Goal: Task Accomplishment & Management: Use online tool/utility

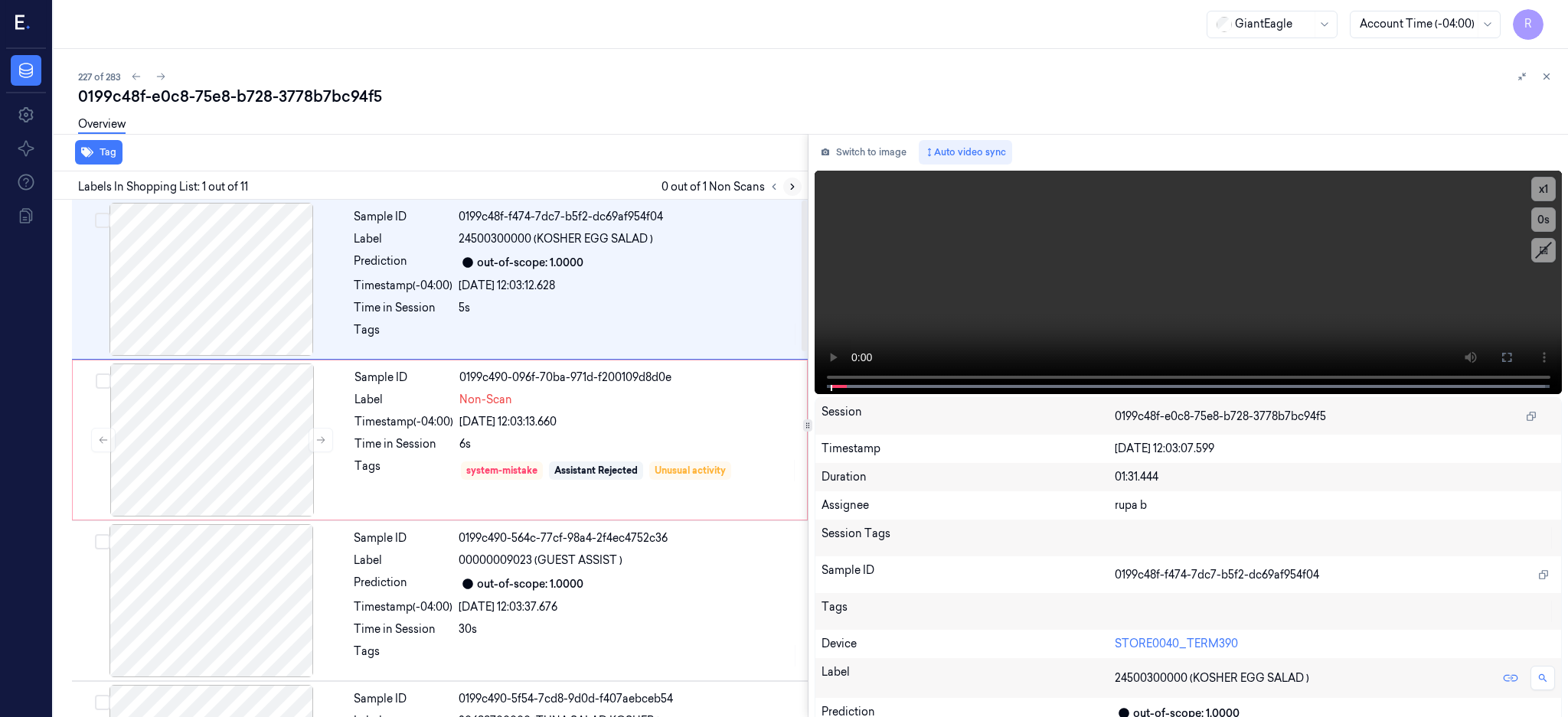
click at [798, 190] on icon at bounding box center [792, 187] width 10 height 10
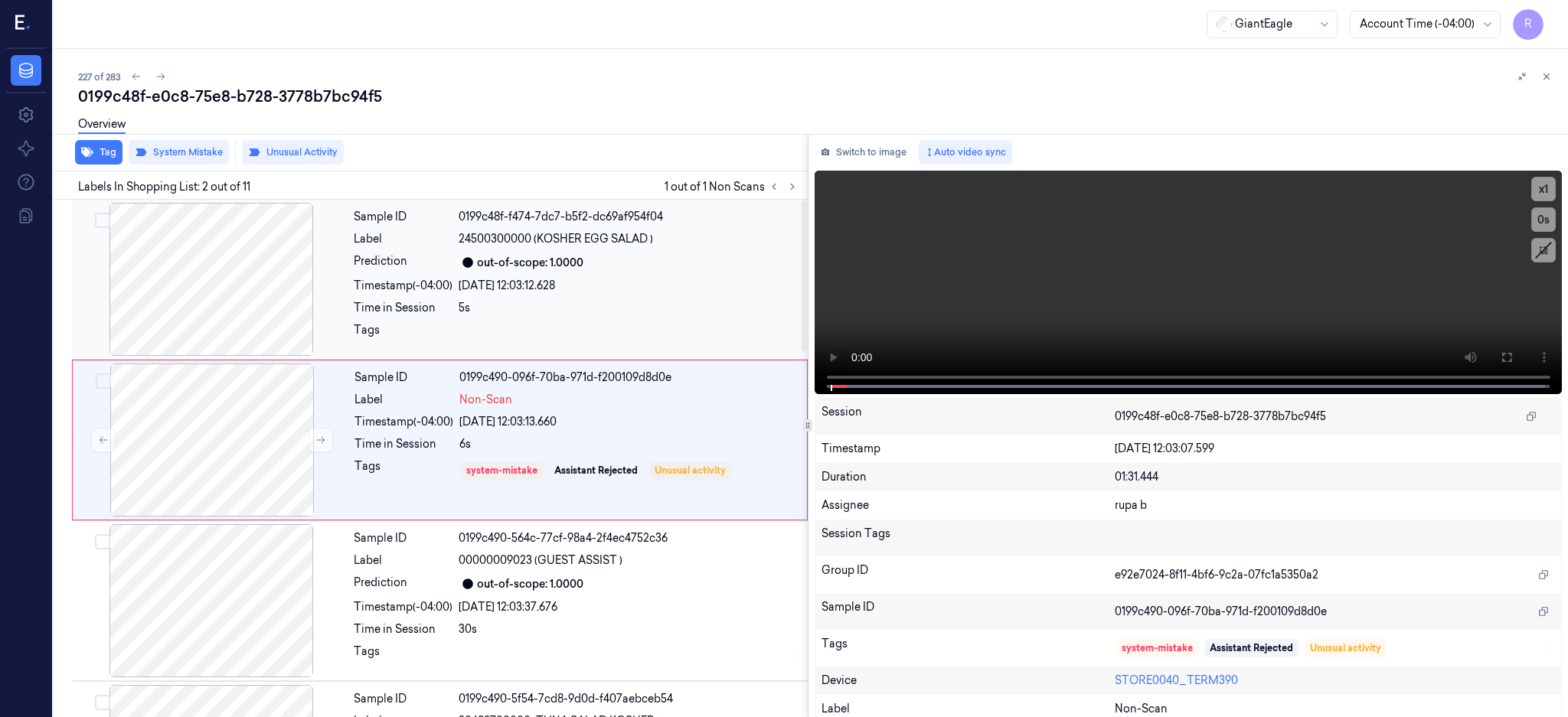
click at [202, 294] on div at bounding box center [211, 279] width 272 height 153
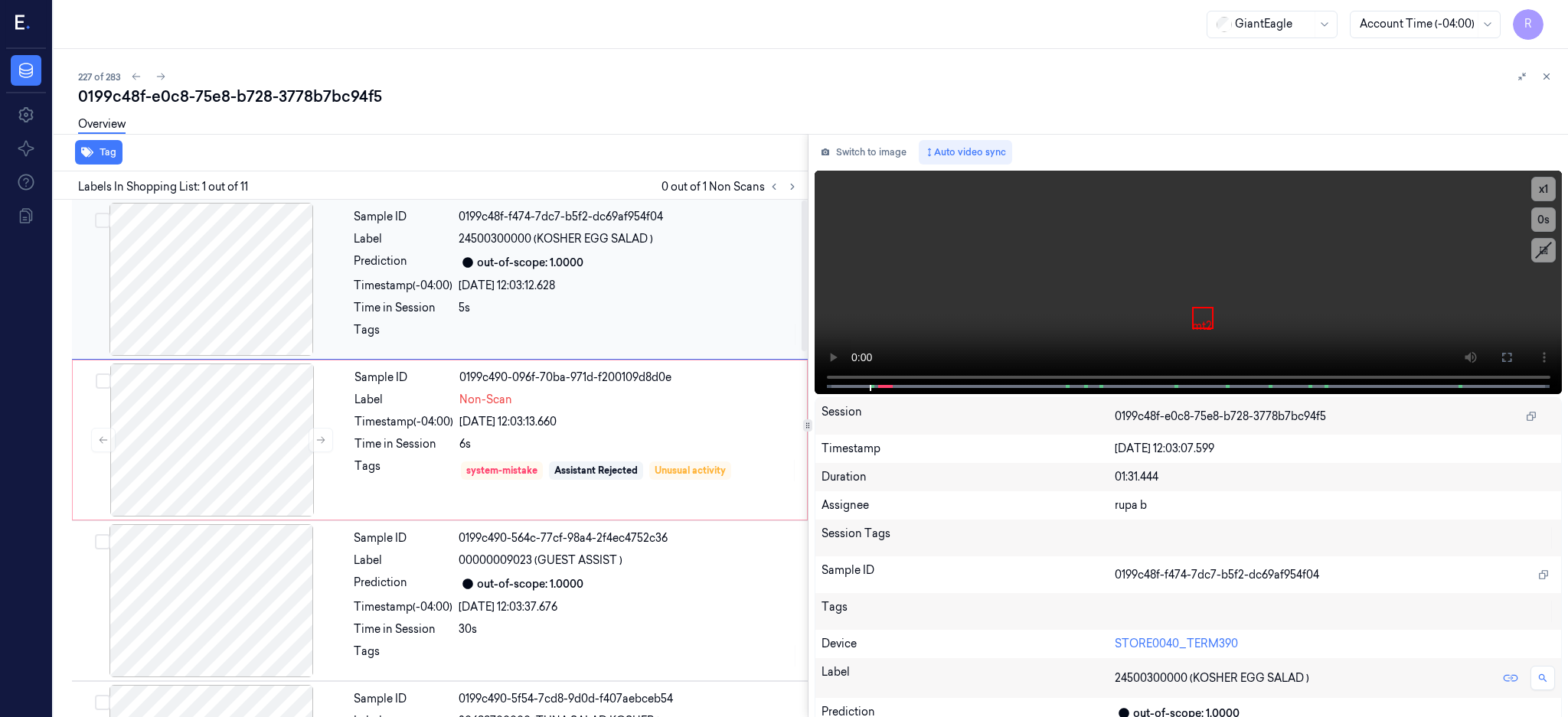
click at [193, 284] on div at bounding box center [211, 279] width 272 height 153
click at [1519, 356] on button at bounding box center [1506, 358] width 24 height 24
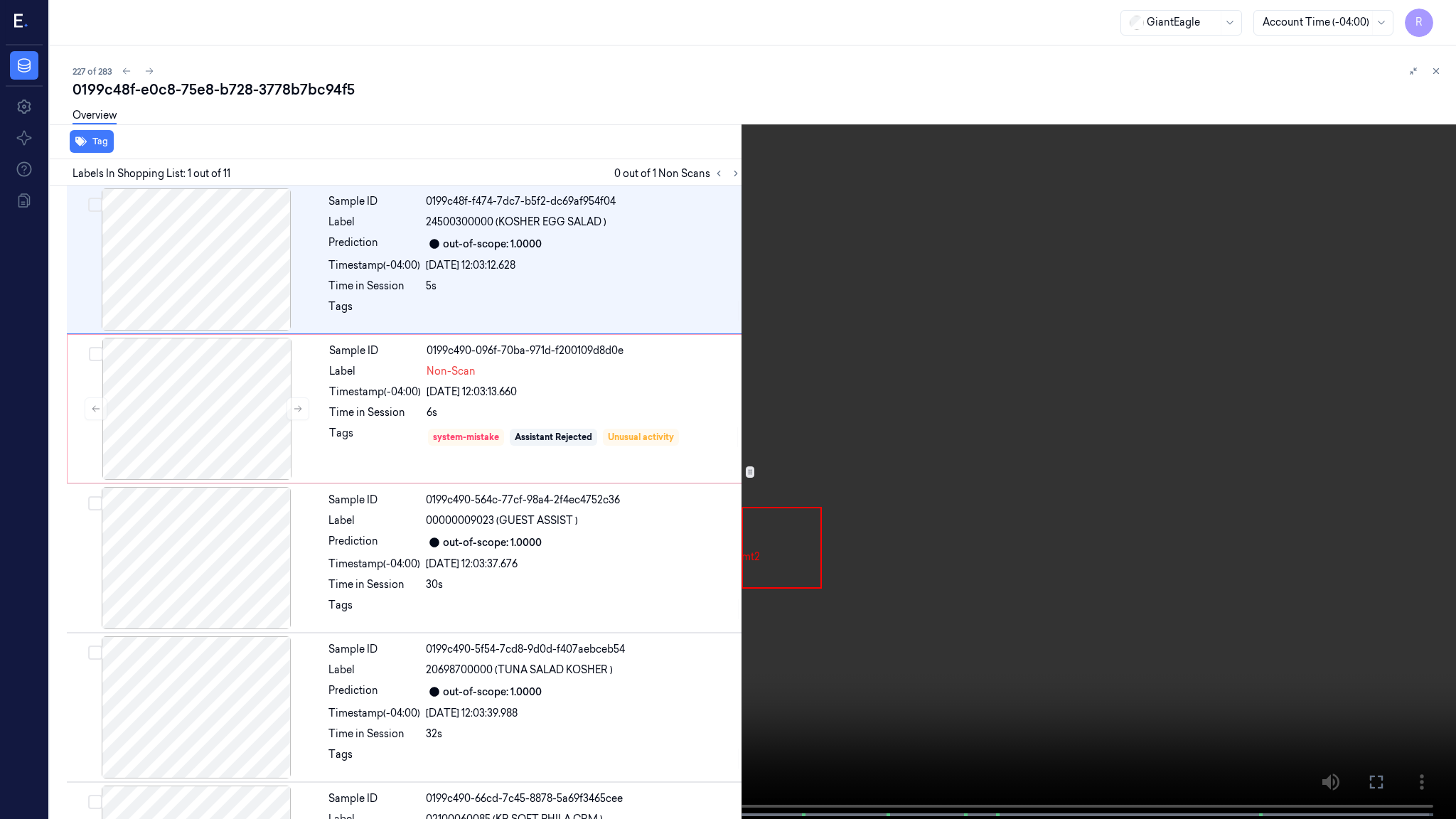
click at [934, 406] on video at bounding box center [728, 410] width 1456 height 821
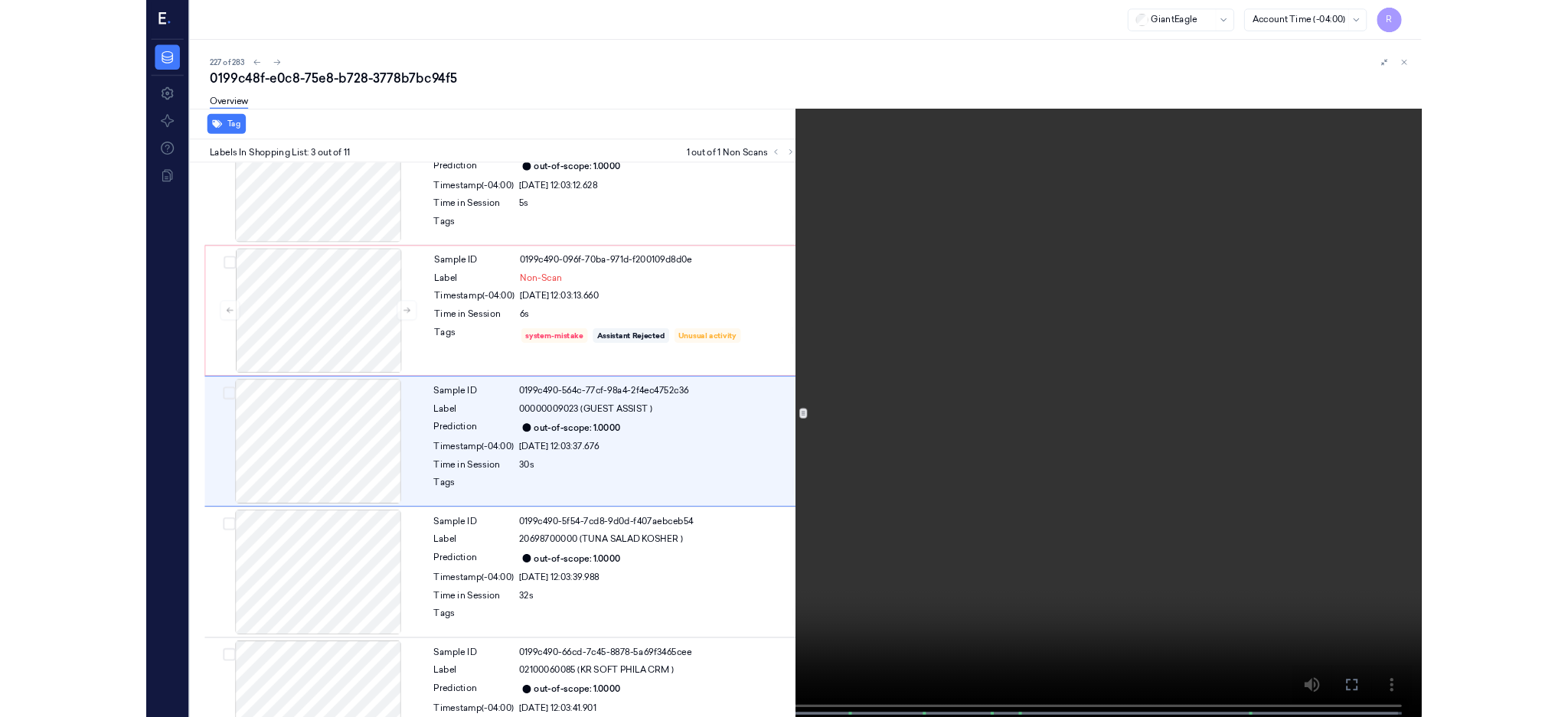
scroll to position [59, 0]
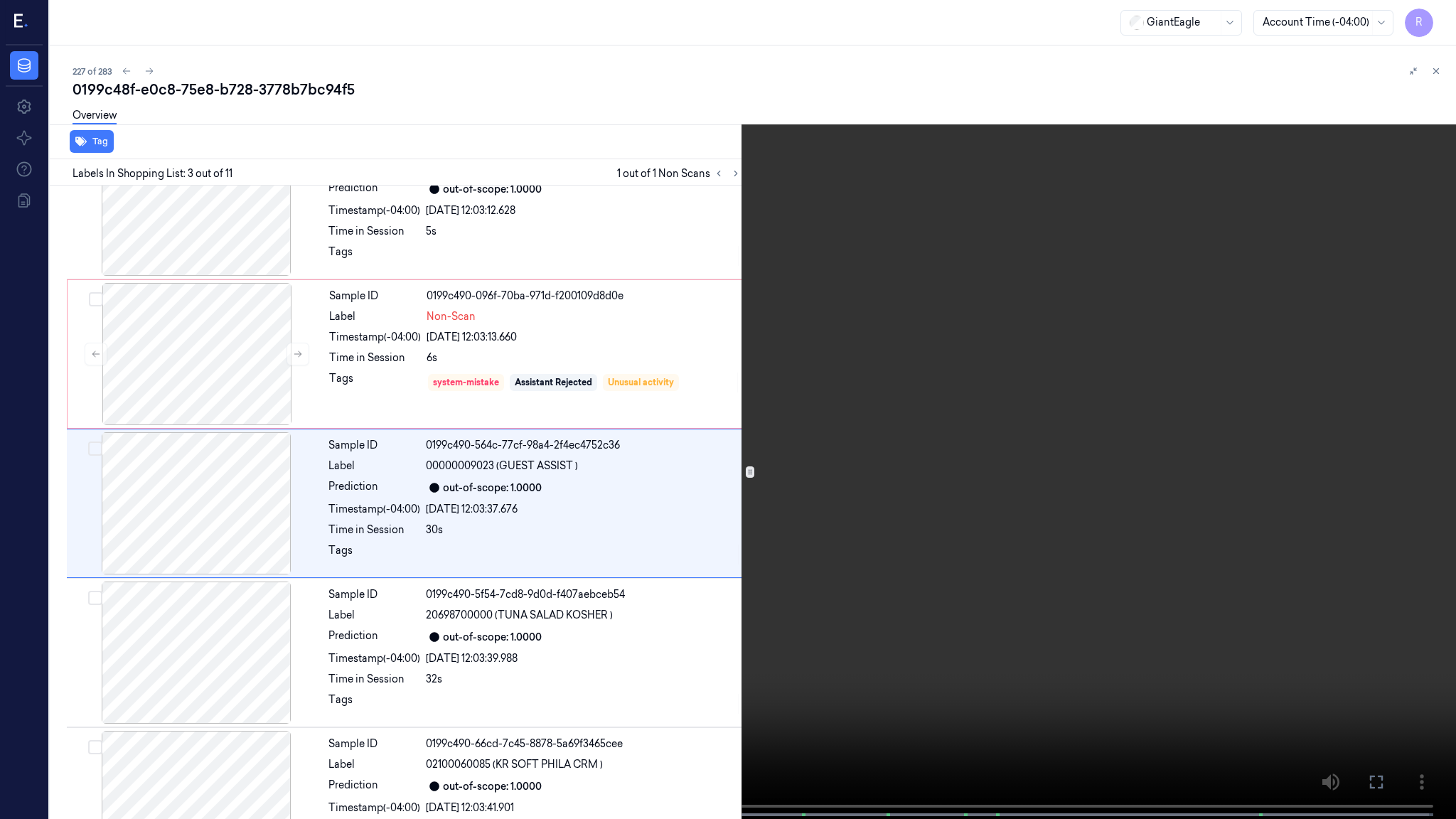
click at [74, 665] on video at bounding box center [728, 410] width 1456 height 821
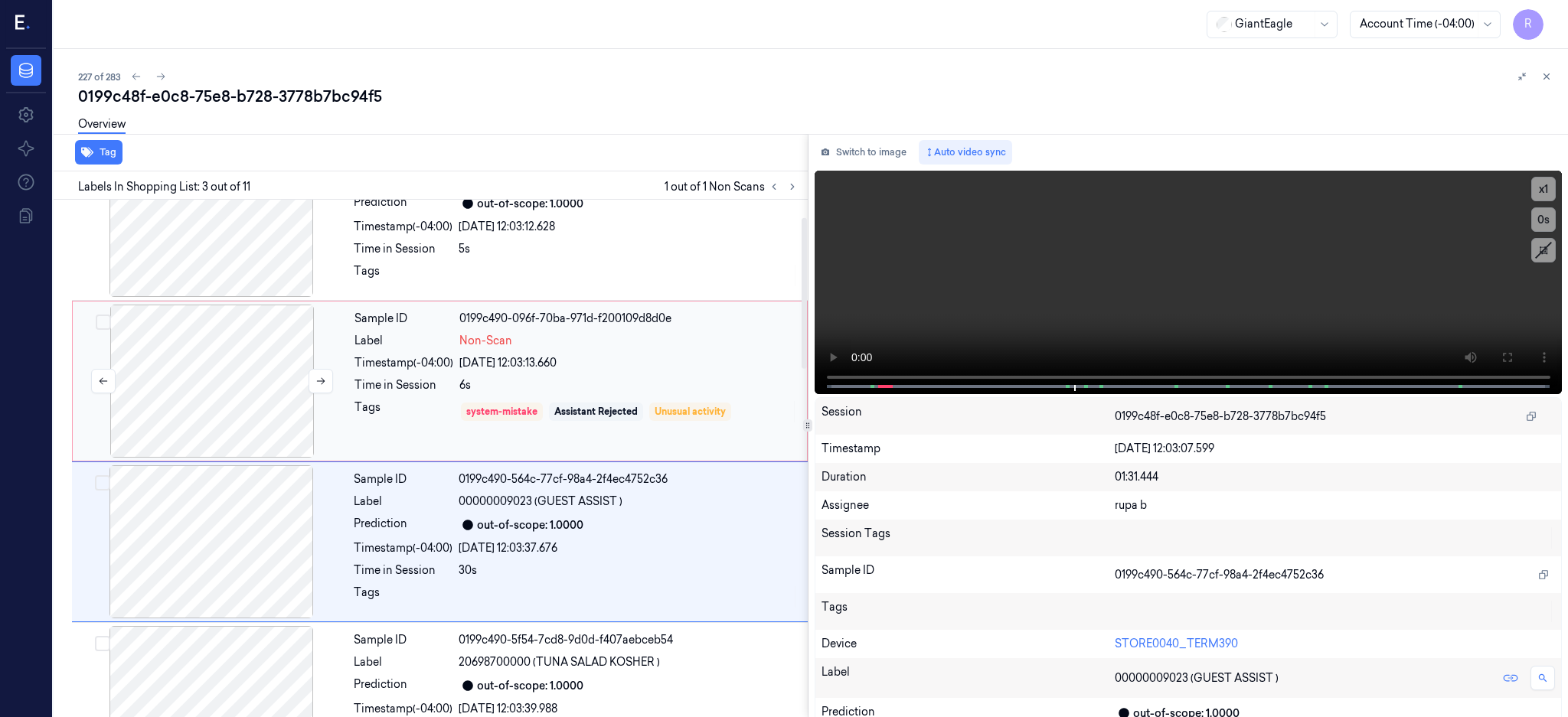
click at [255, 396] on div at bounding box center [212, 382] width 272 height 153
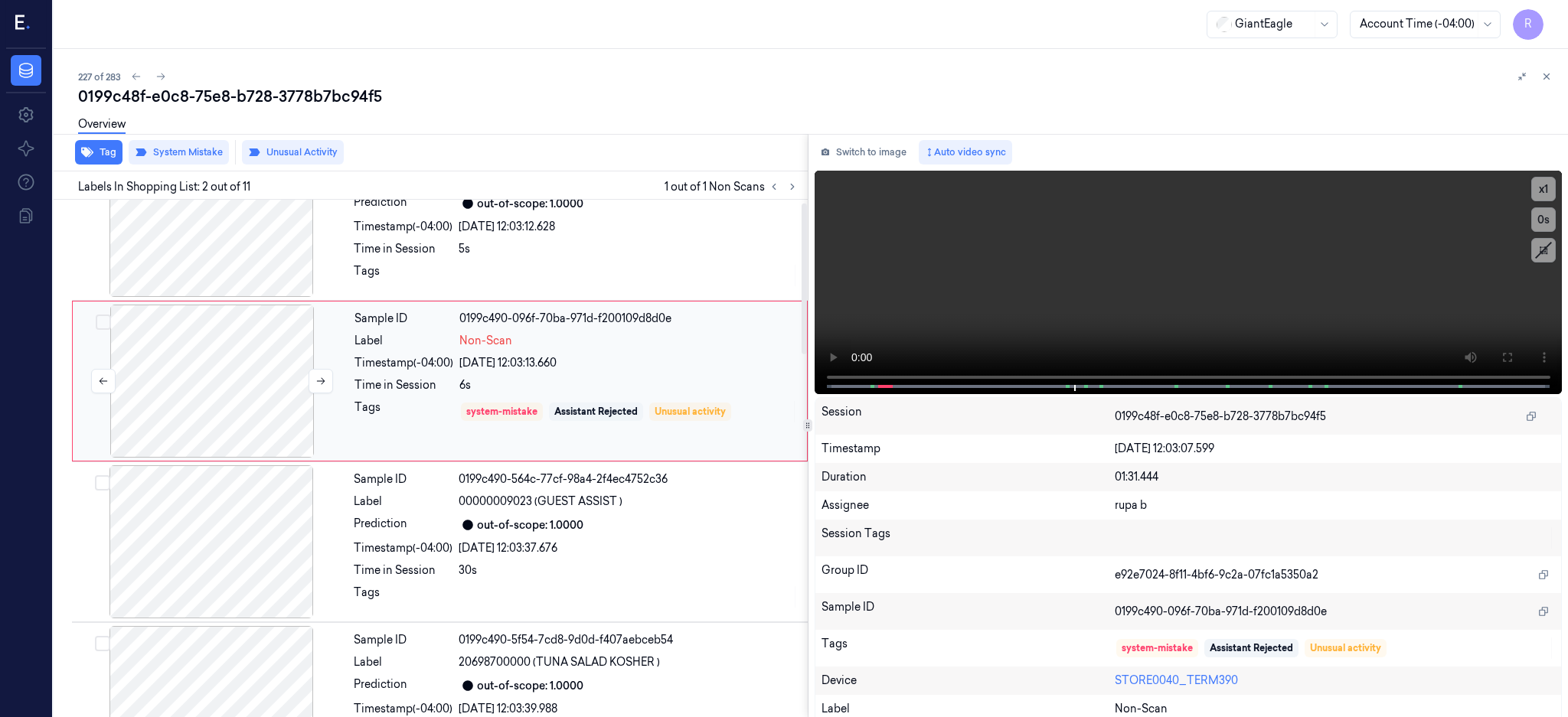
scroll to position [0, 0]
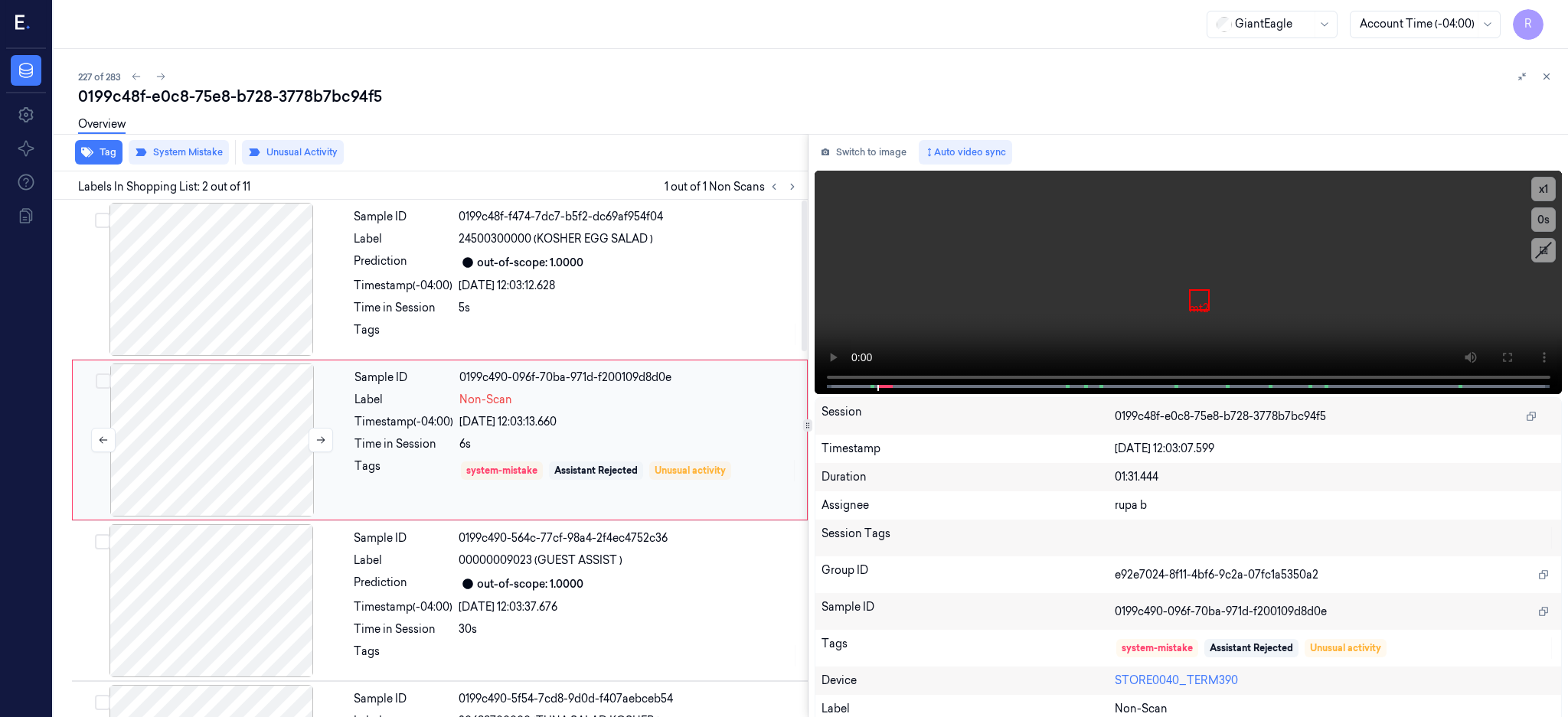
click at [230, 451] on div at bounding box center [212, 440] width 272 height 153
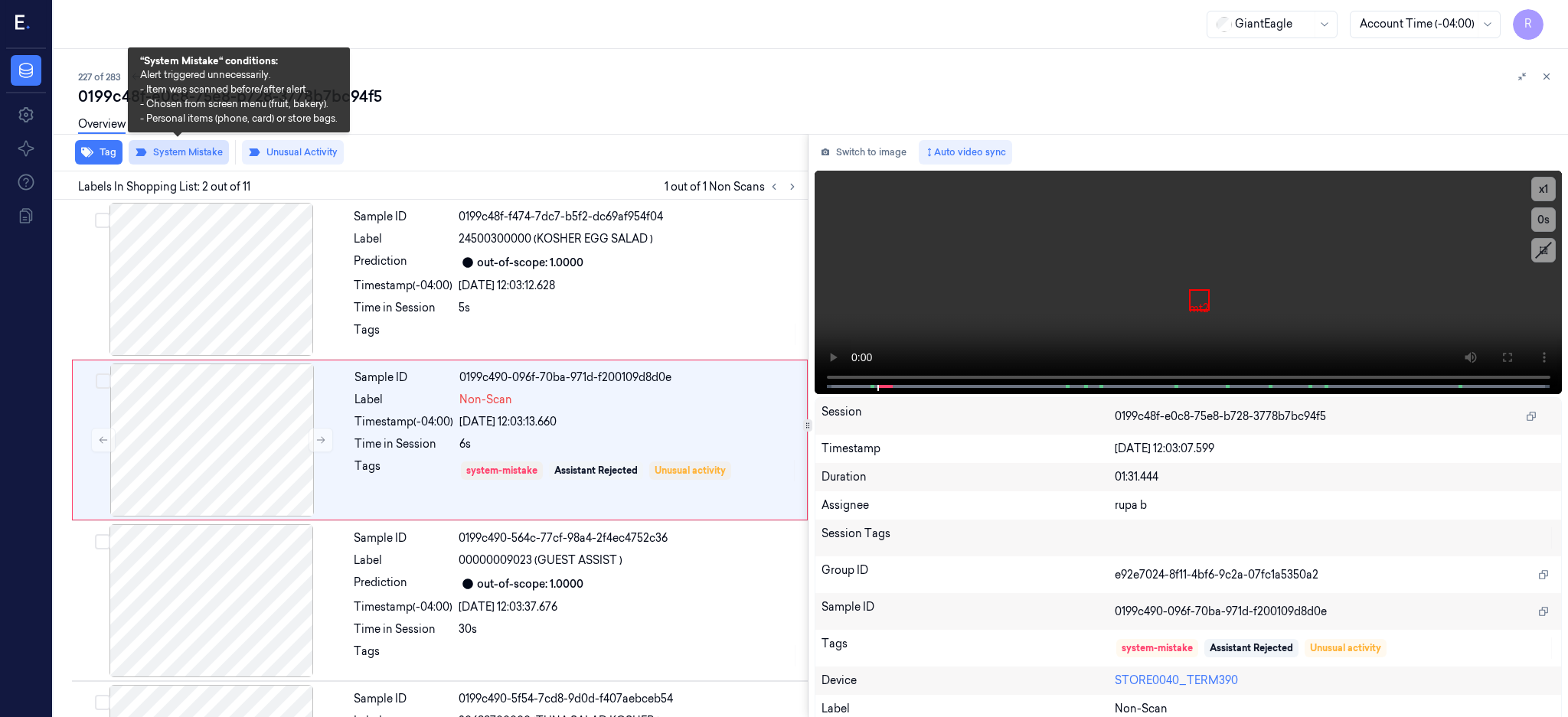
click at [192, 153] on button "System Mistake" at bounding box center [178, 153] width 100 height 24
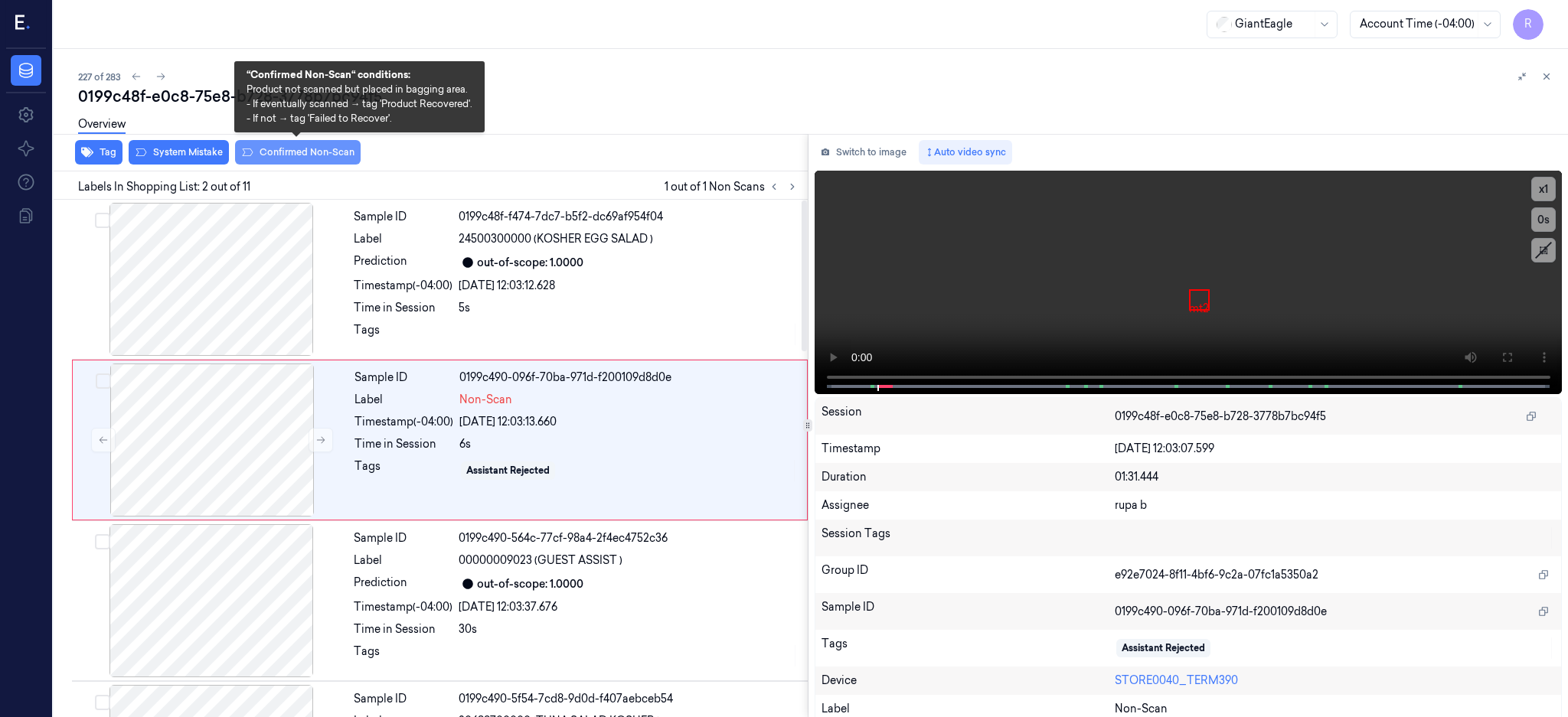
click at [302, 146] on button "Confirmed Non-Scan" at bounding box center [298, 153] width 126 height 24
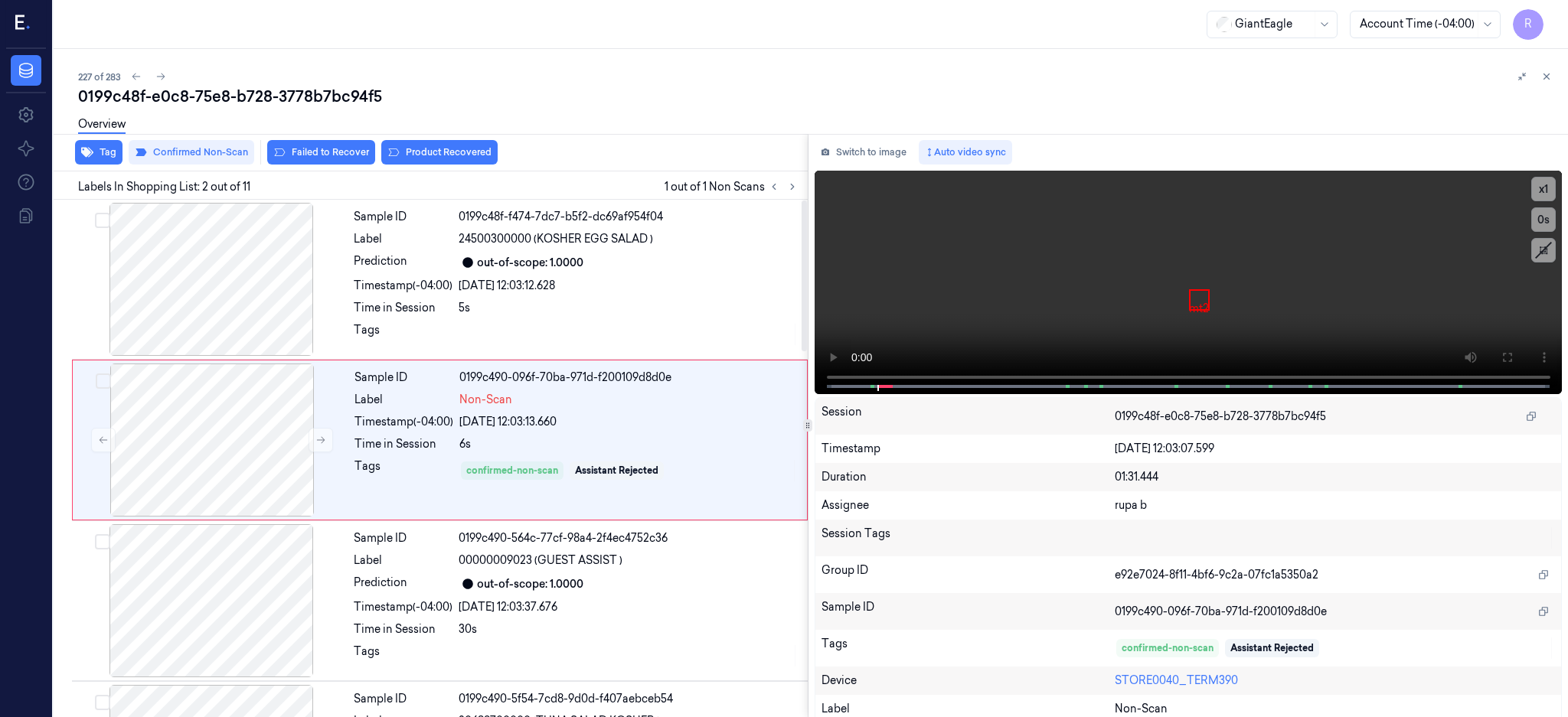
click at [448, 145] on div "Overview" at bounding box center [817, 126] width 1478 height 39
click at [443, 150] on button "Product Recovered" at bounding box center [439, 153] width 116 height 24
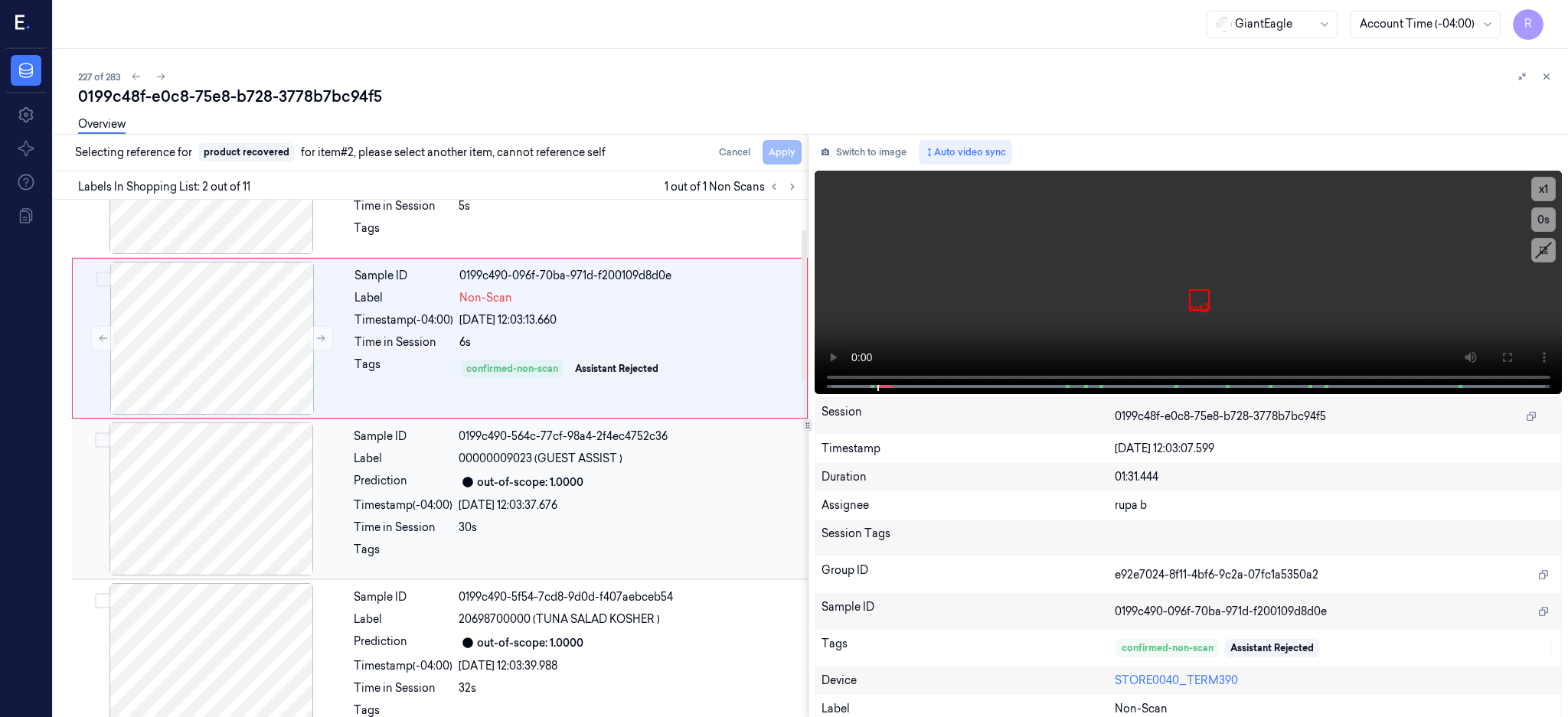
click at [227, 525] on div at bounding box center [211, 499] width 272 height 153
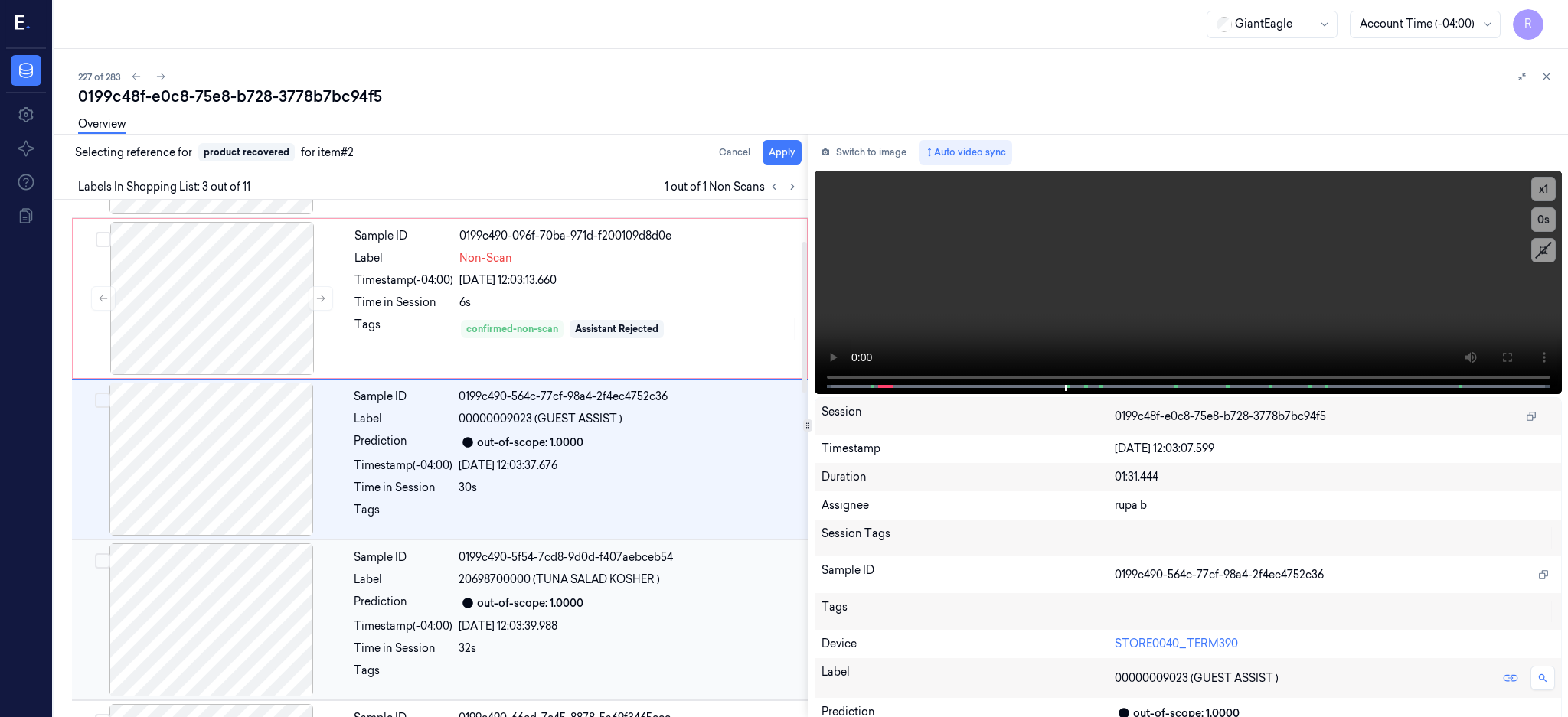
click at [246, 580] on div at bounding box center [211, 620] width 272 height 153
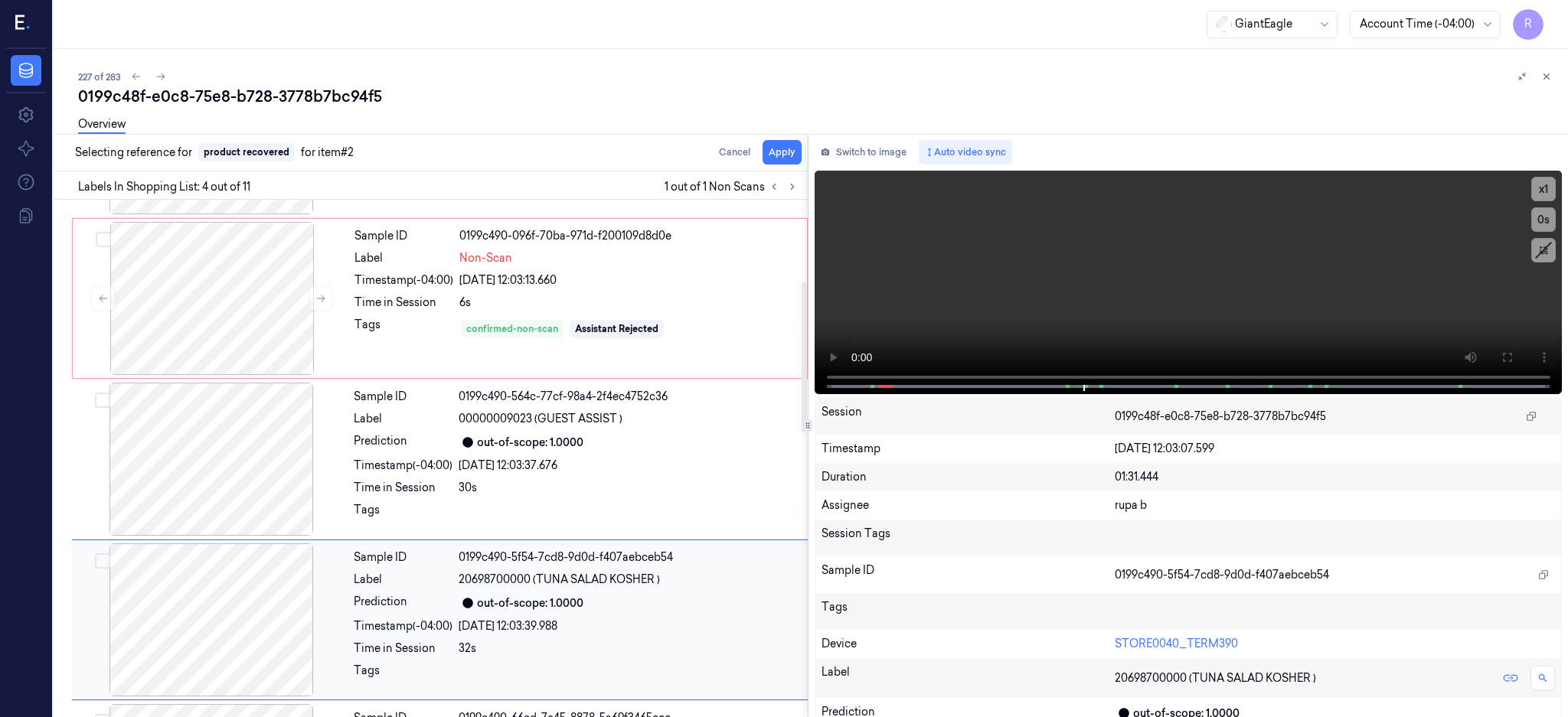
scroll to position [302, 0]
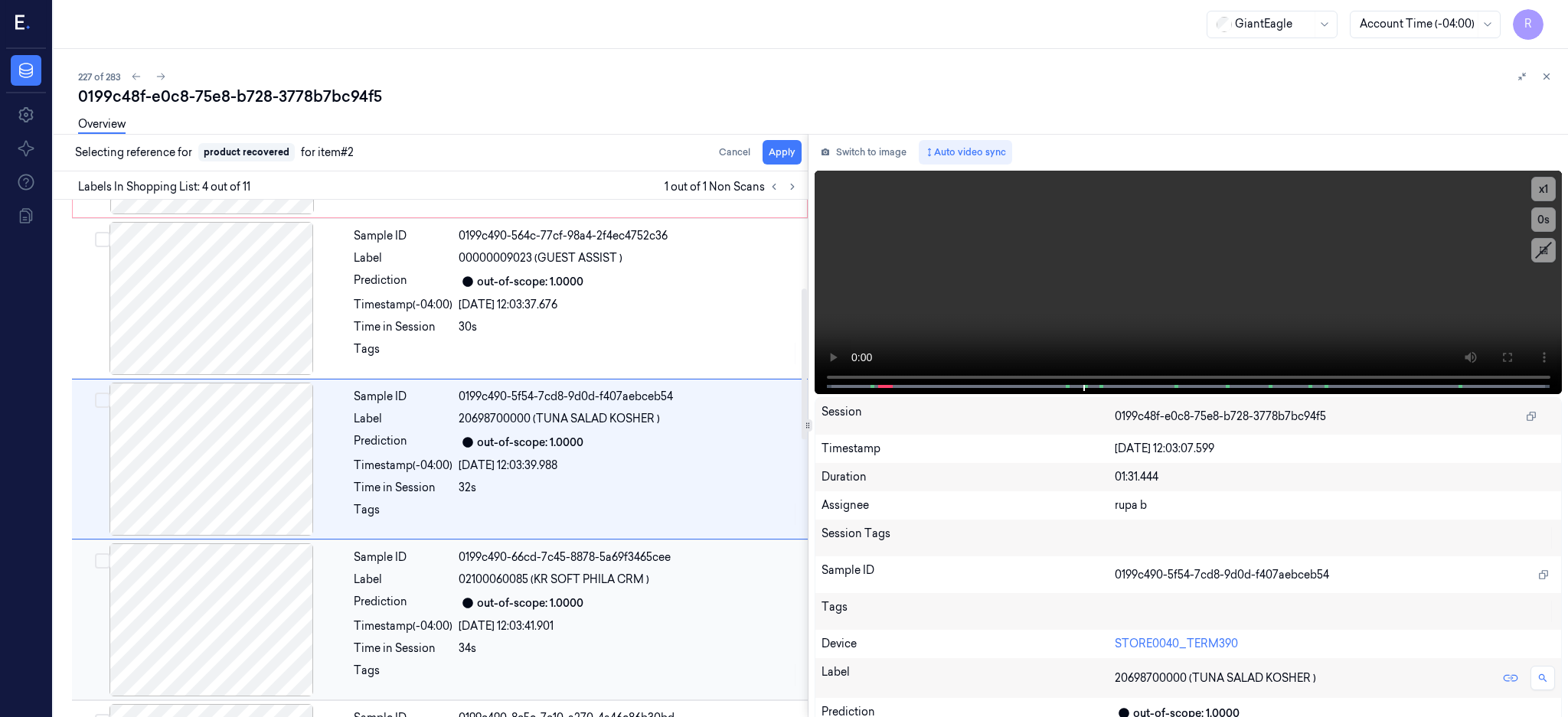
click at [263, 621] on div at bounding box center [211, 620] width 272 height 153
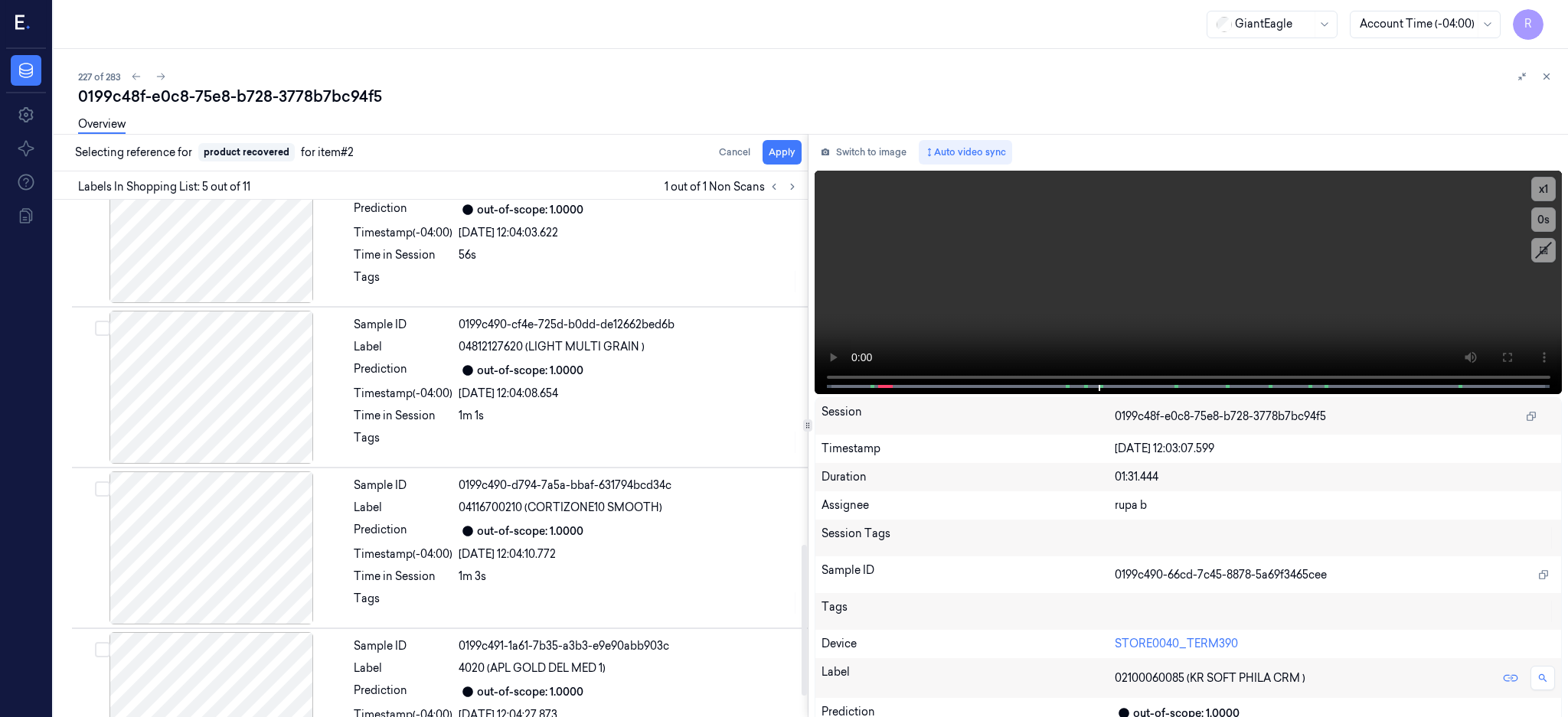
scroll to position [1255, 0]
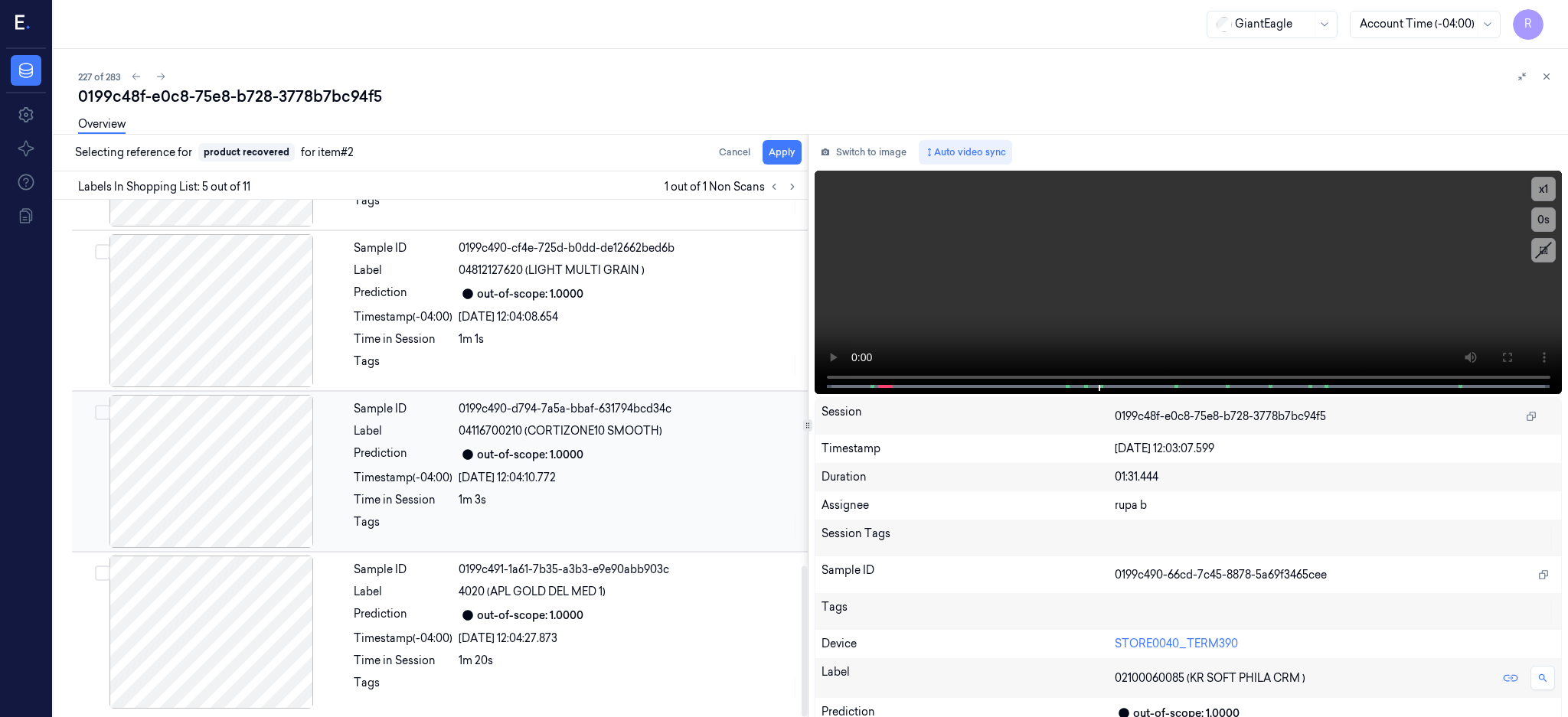
click at [246, 479] on div at bounding box center [211, 471] width 272 height 153
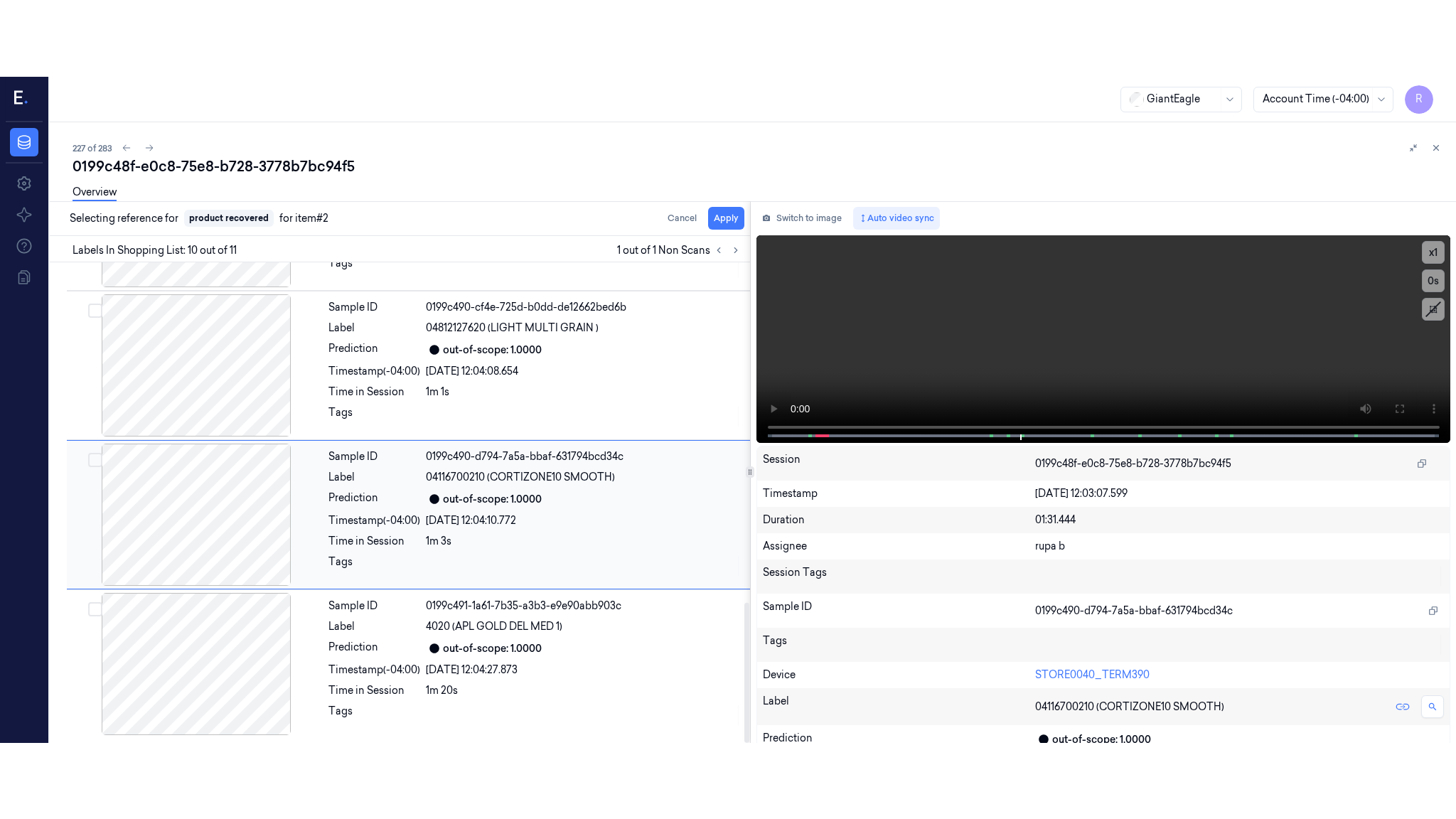
scroll to position [1165, 0]
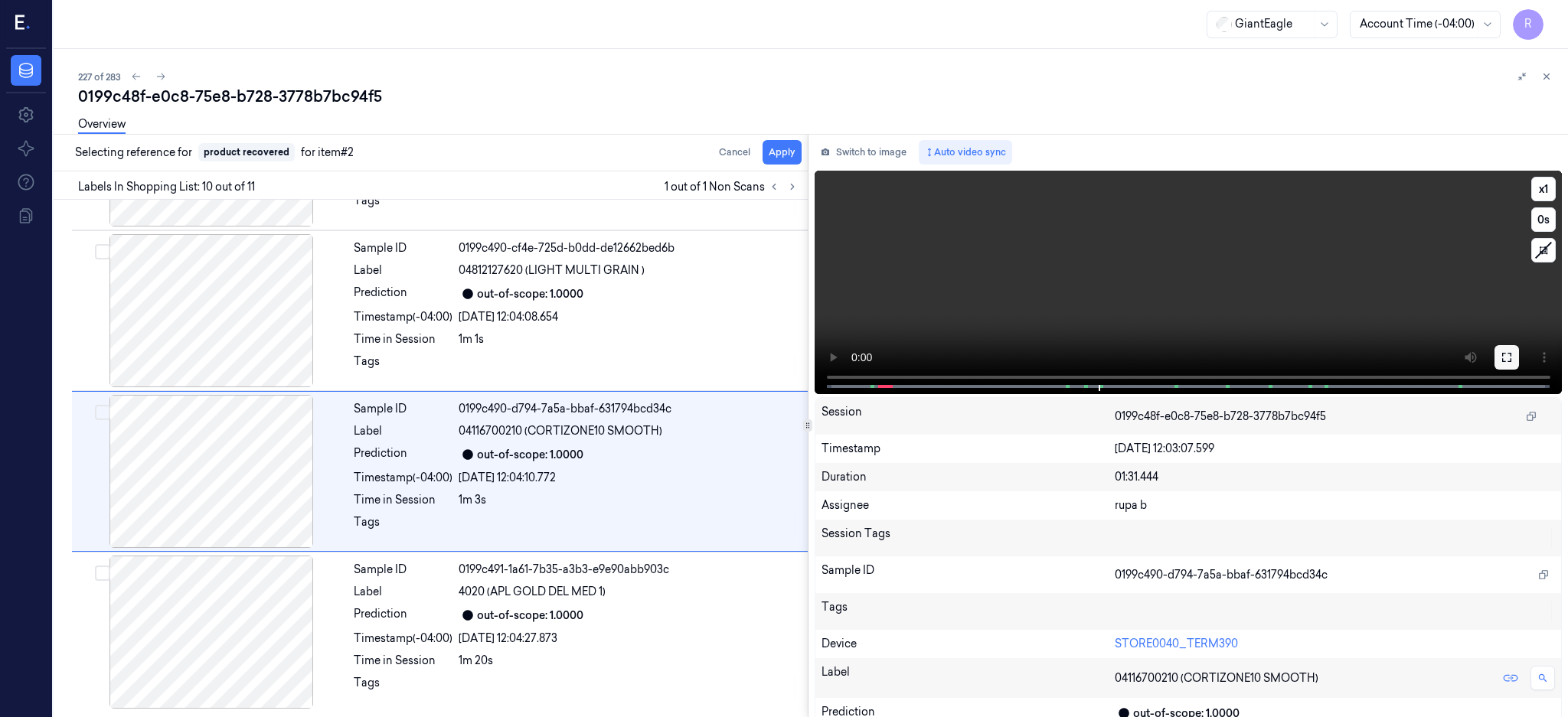
click at [1513, 361] on icon at bounding box center [1506, 358] width 12 height 12
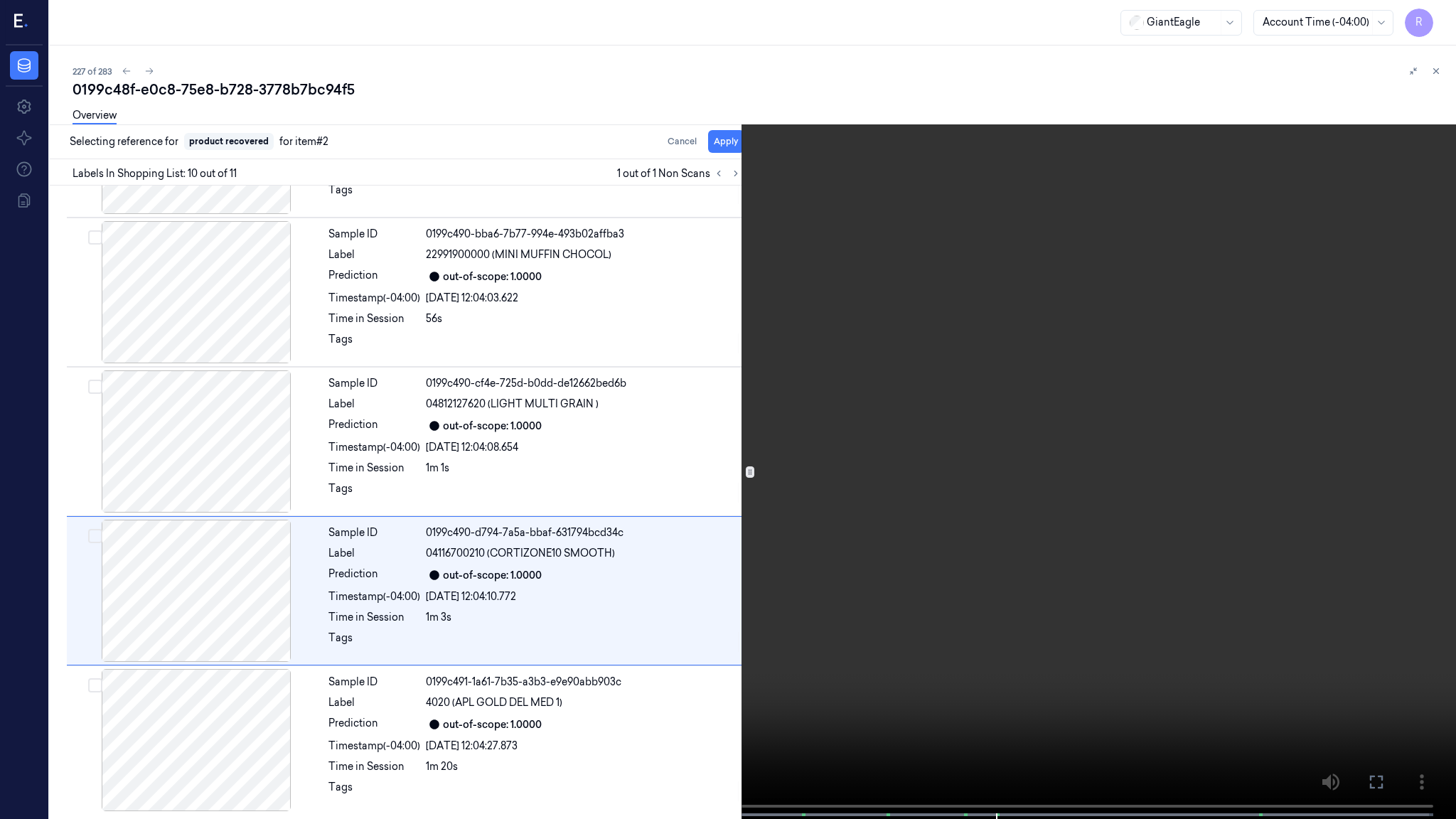
click at [1165, 493] on video at bounding box center [728, 410] width 1456 height 821
click at [1112, 489] on video at bounding box center [728, 410] width 1456 height 821
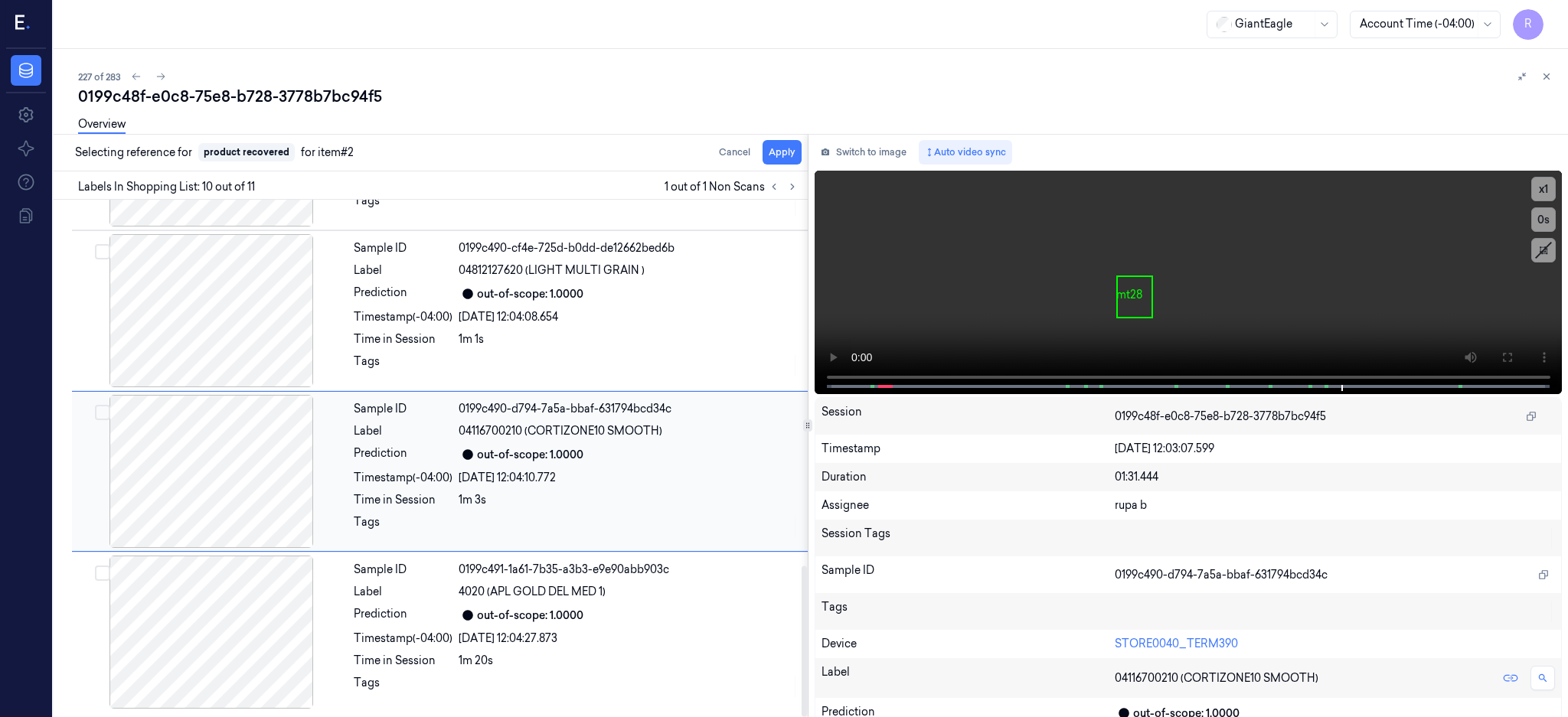
click at [198, 460] on div at bounding box center [211, 471] width 272 height 153
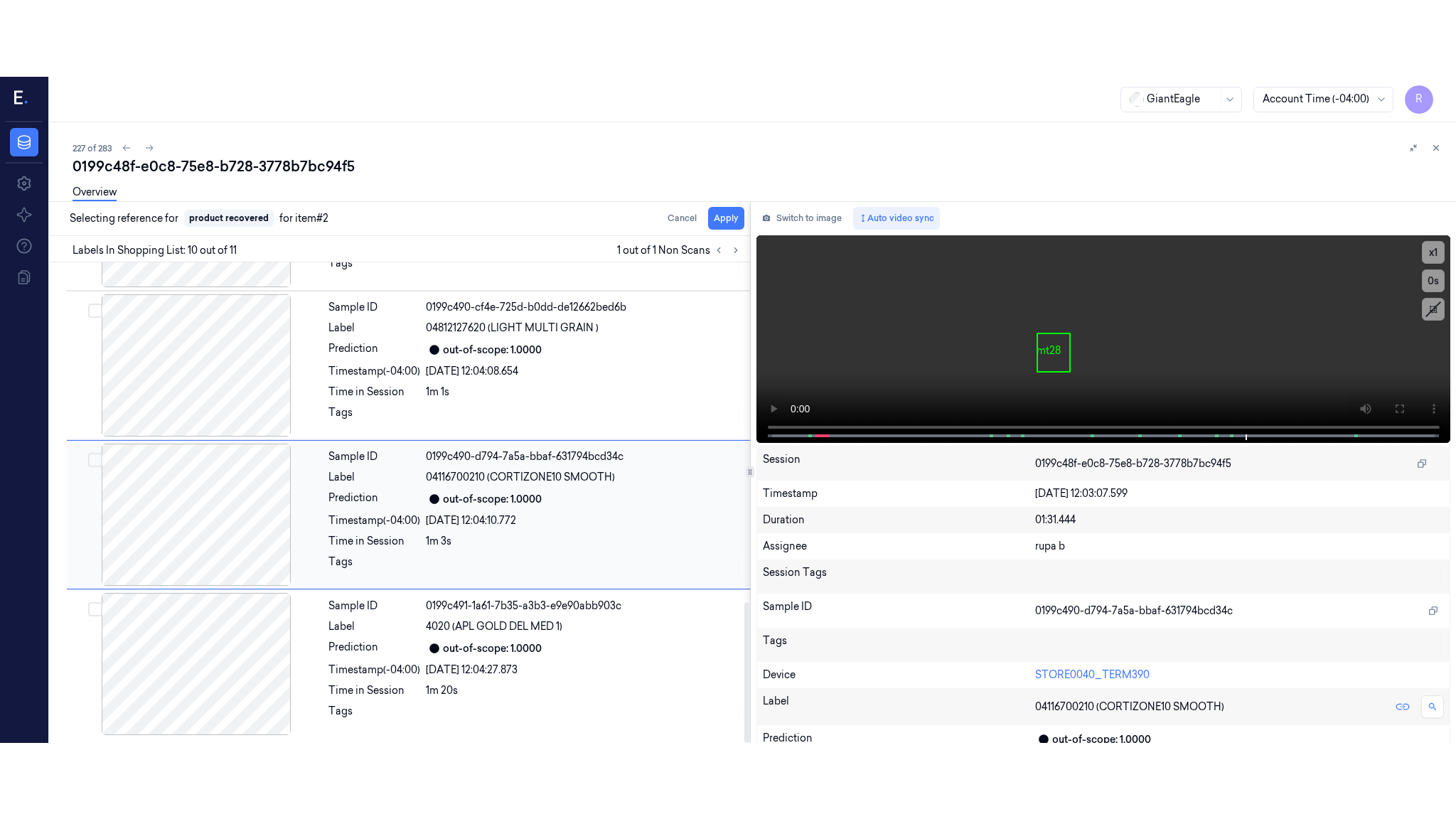
scroll to position [1165, 0]
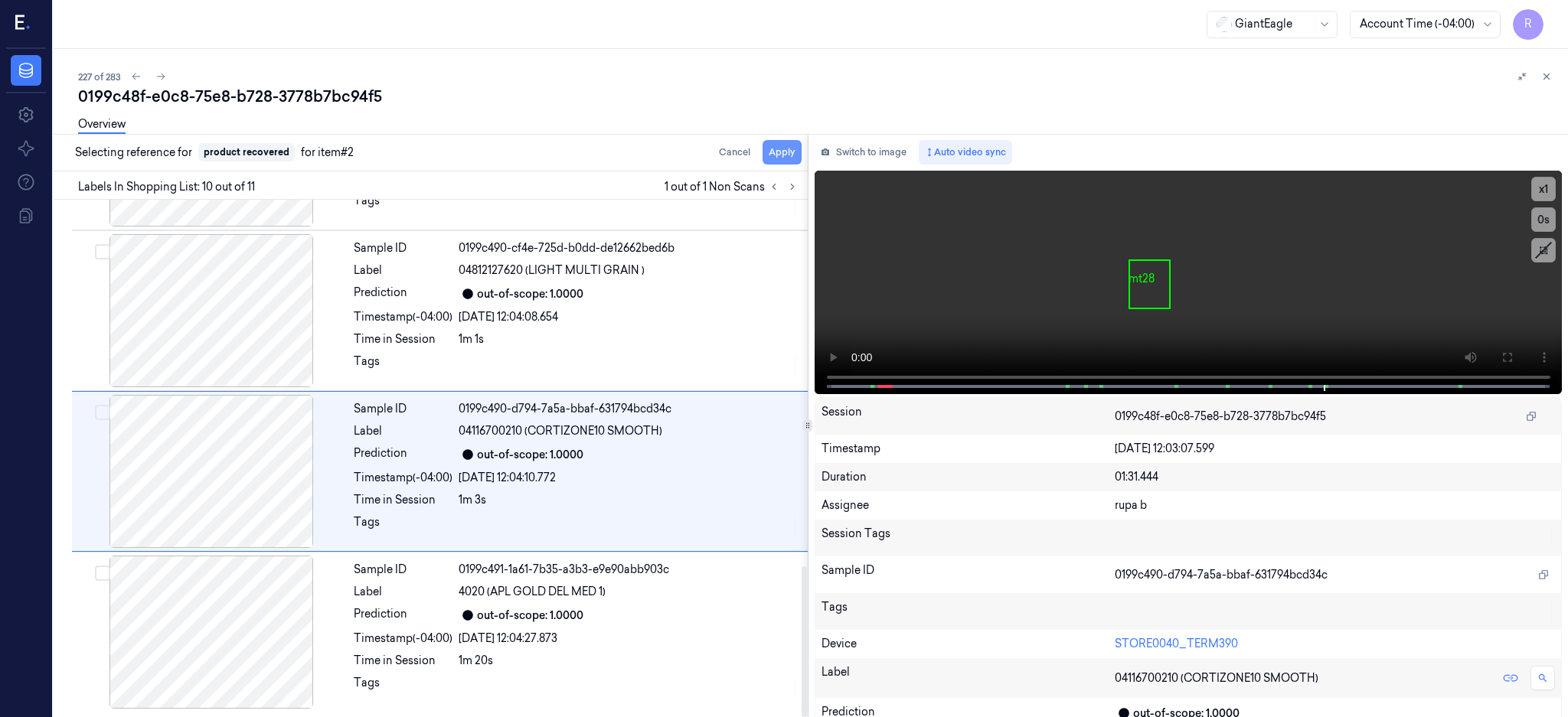
click at [801, 153] on button "Apply" at bounding box center [781, 153] width 39 height 24
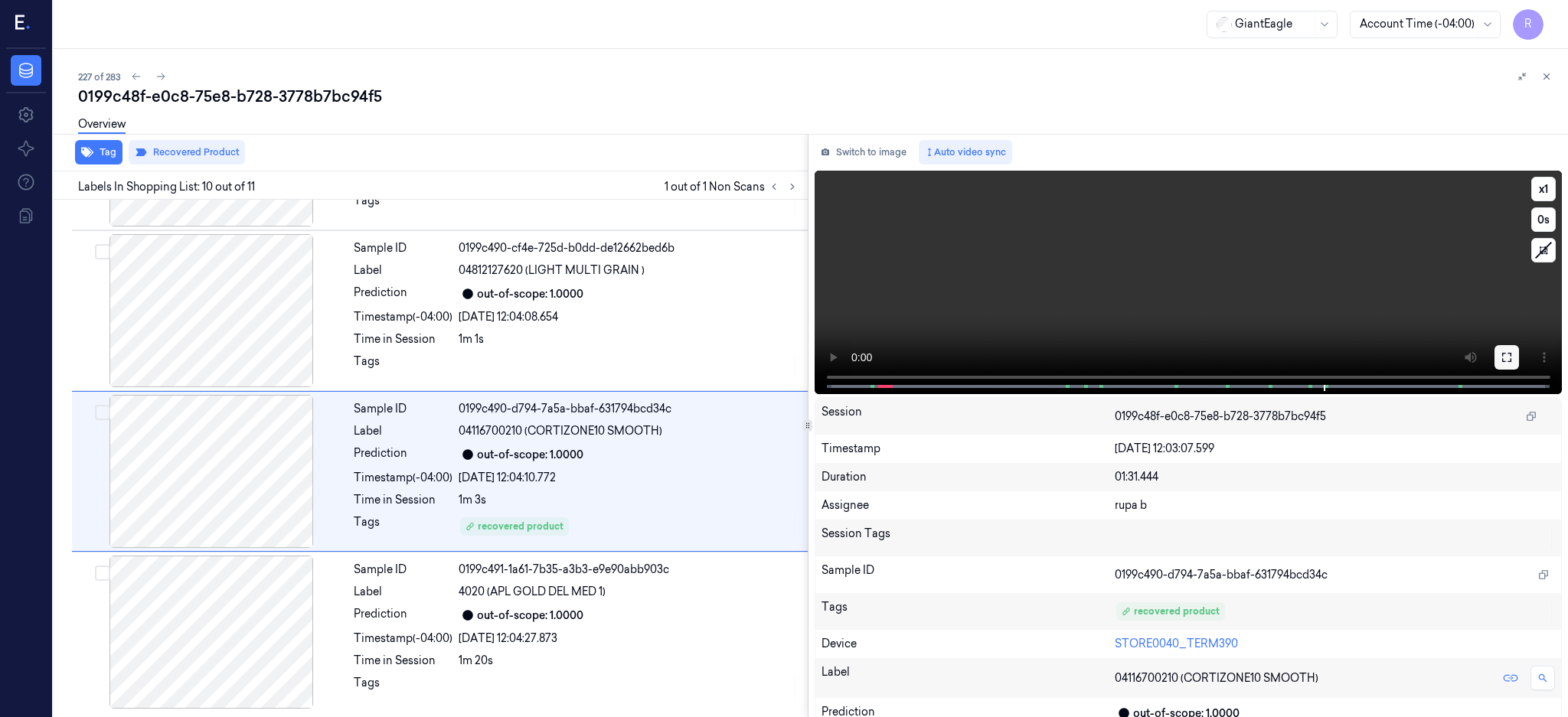
click at [1519, 357] on button at bounding box center [1506, 358] width 24 height 24
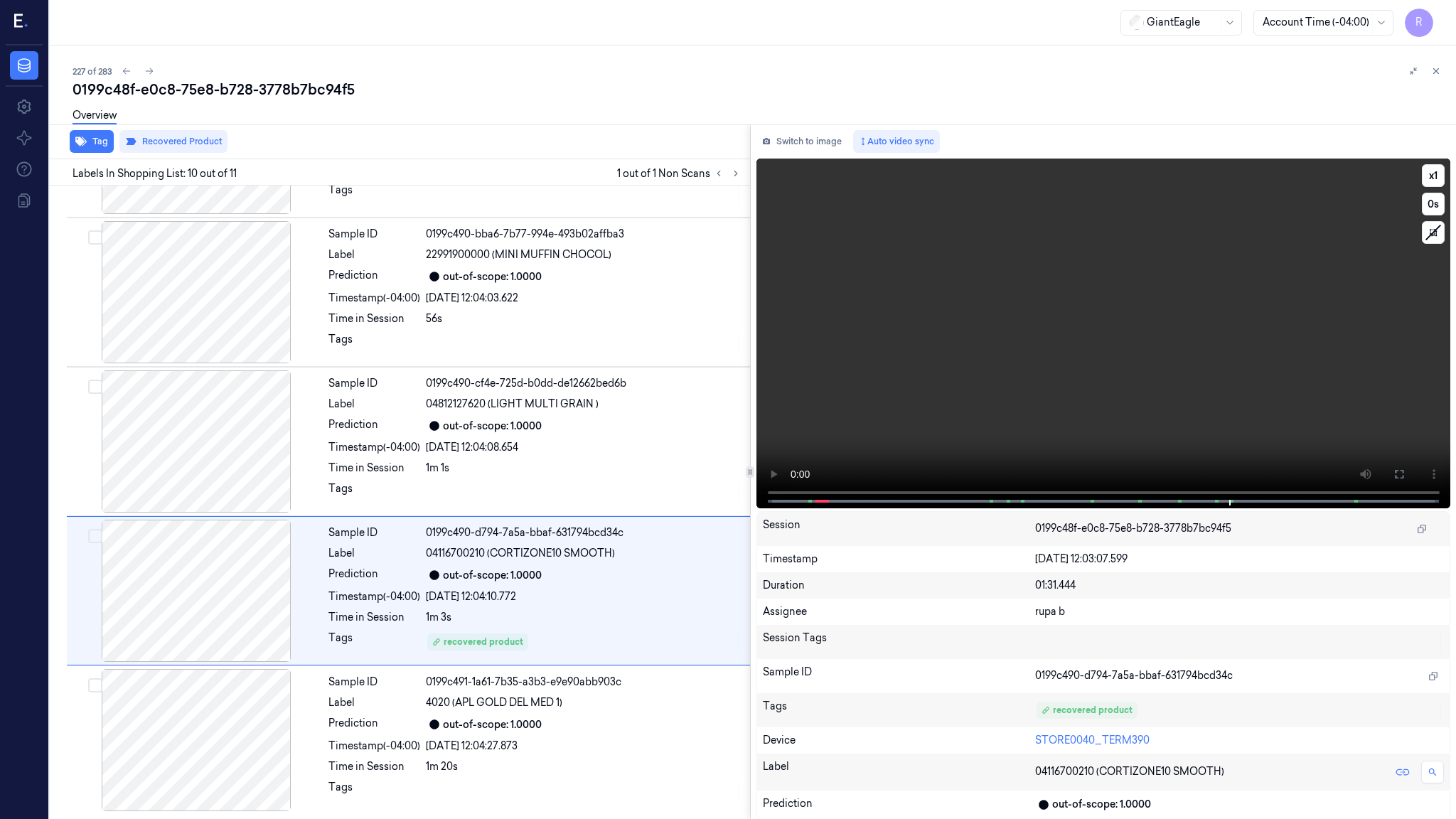
scroll to position [1013, 0]
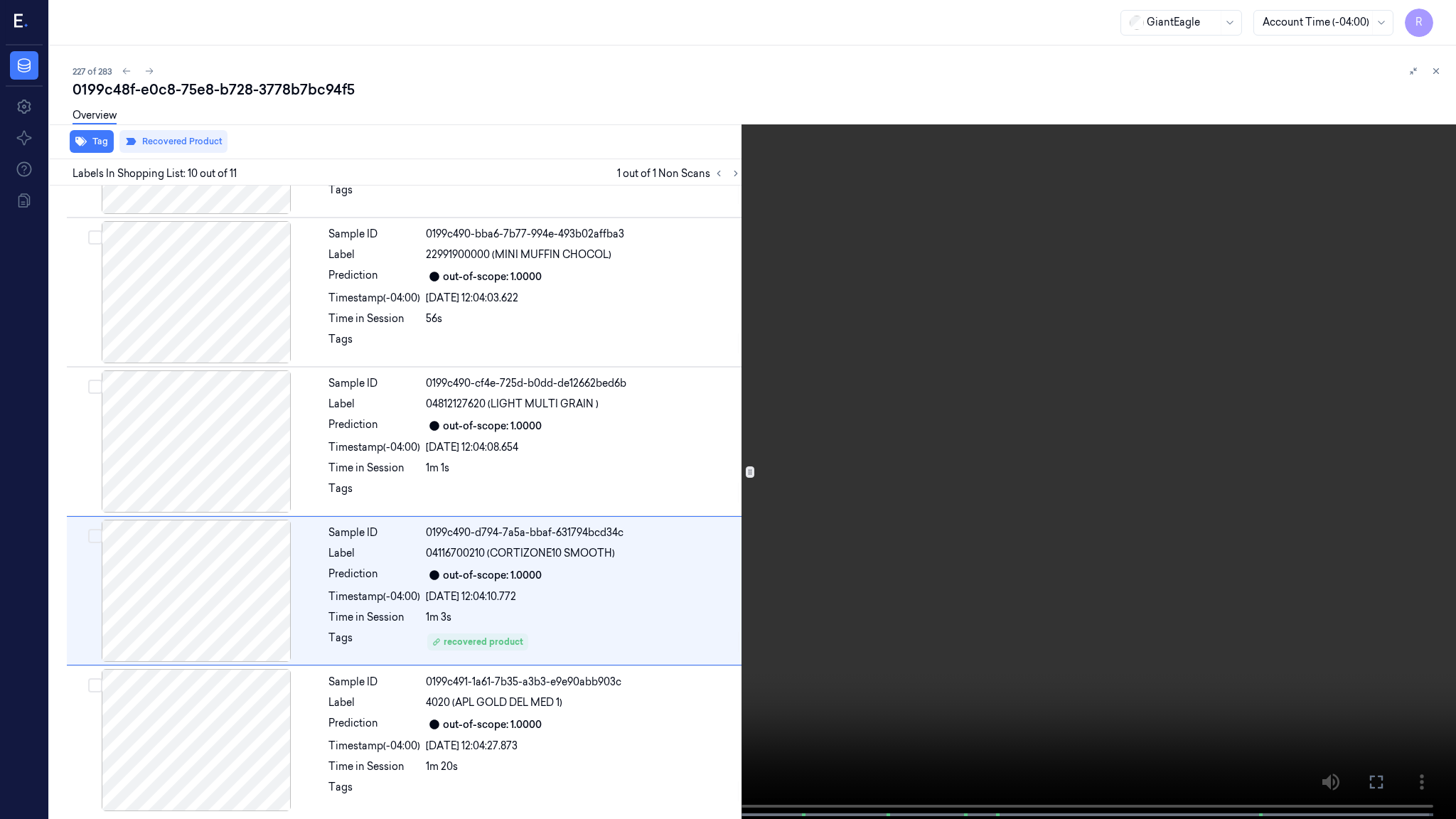
click at [918, 573] on video at bounding box center [728, 410] width 1456 height 821
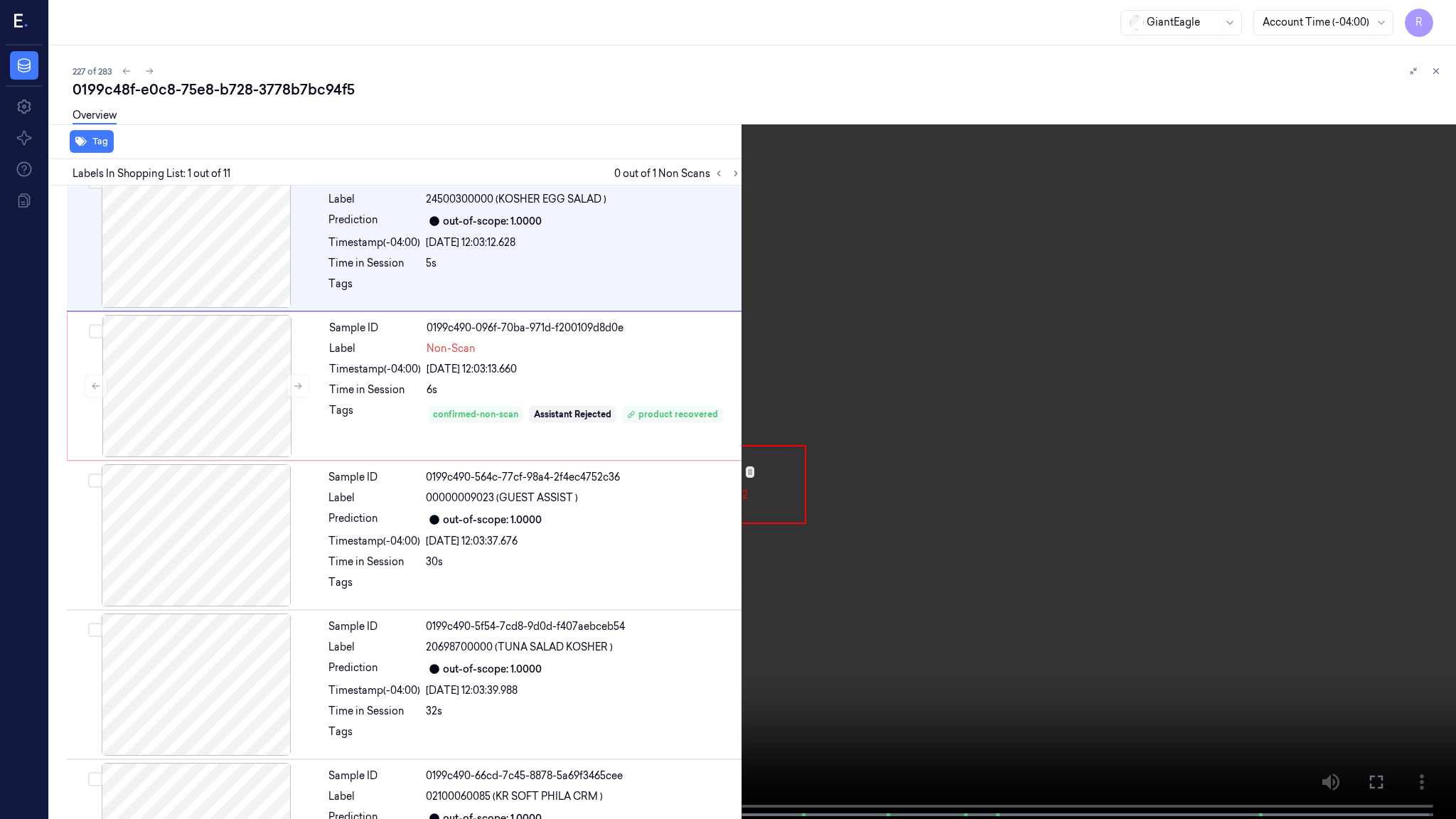
scroll to position [0, 0]
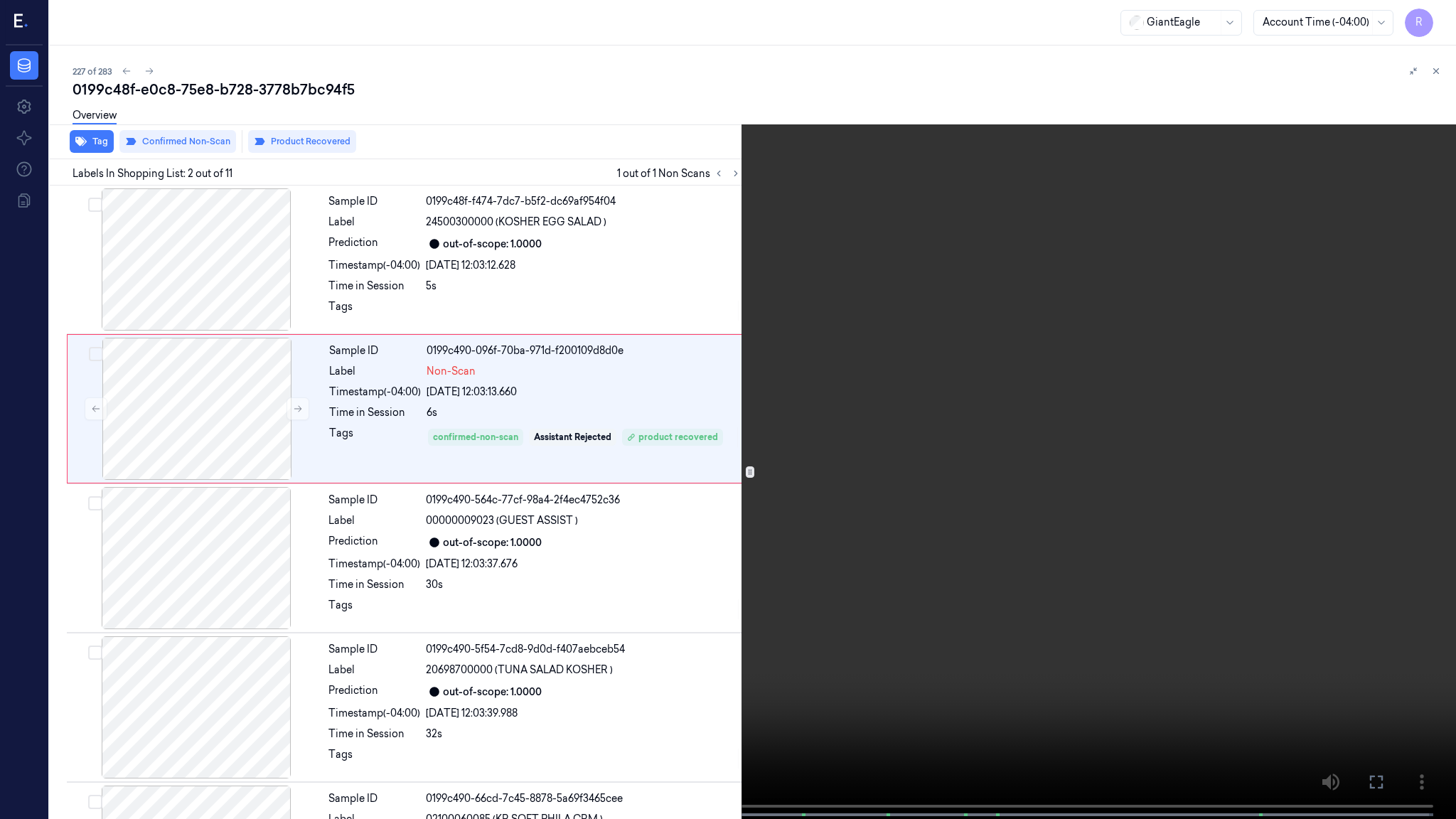
click at [914, 468] on video at bounding box center [728, 410] width 1456 height 821
click at [997, 477] on video at bounding box center [728, 410] width 1456 height 821
click at [958, 596] on video at bounding box center [728, 410] width 1456 height 821
click at [967, 550] on video at bounding box center [728, 410] width 1456 height 821
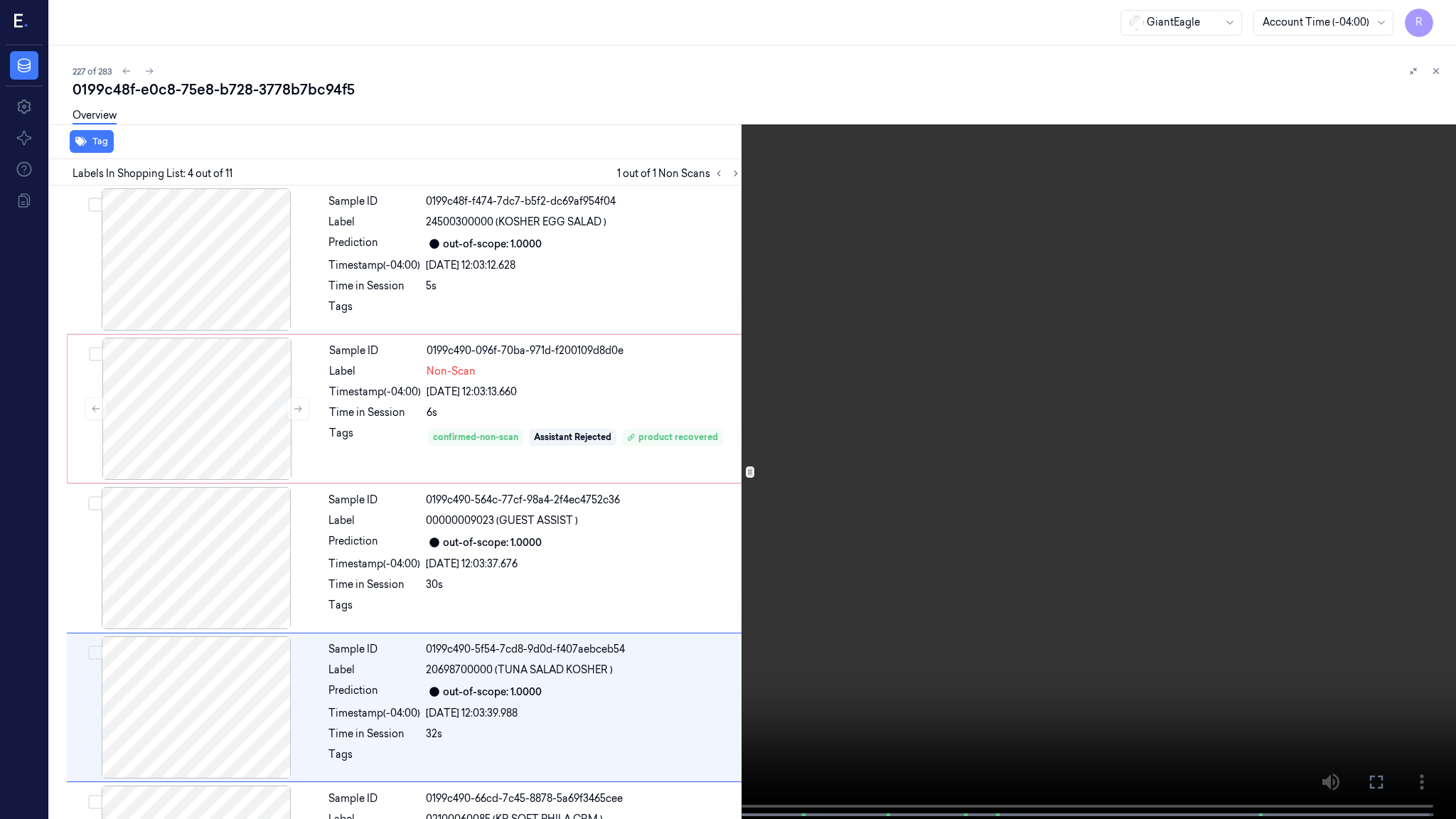
click at [906, 527] on video at bounding box center [728, 410] width 1456 height 821
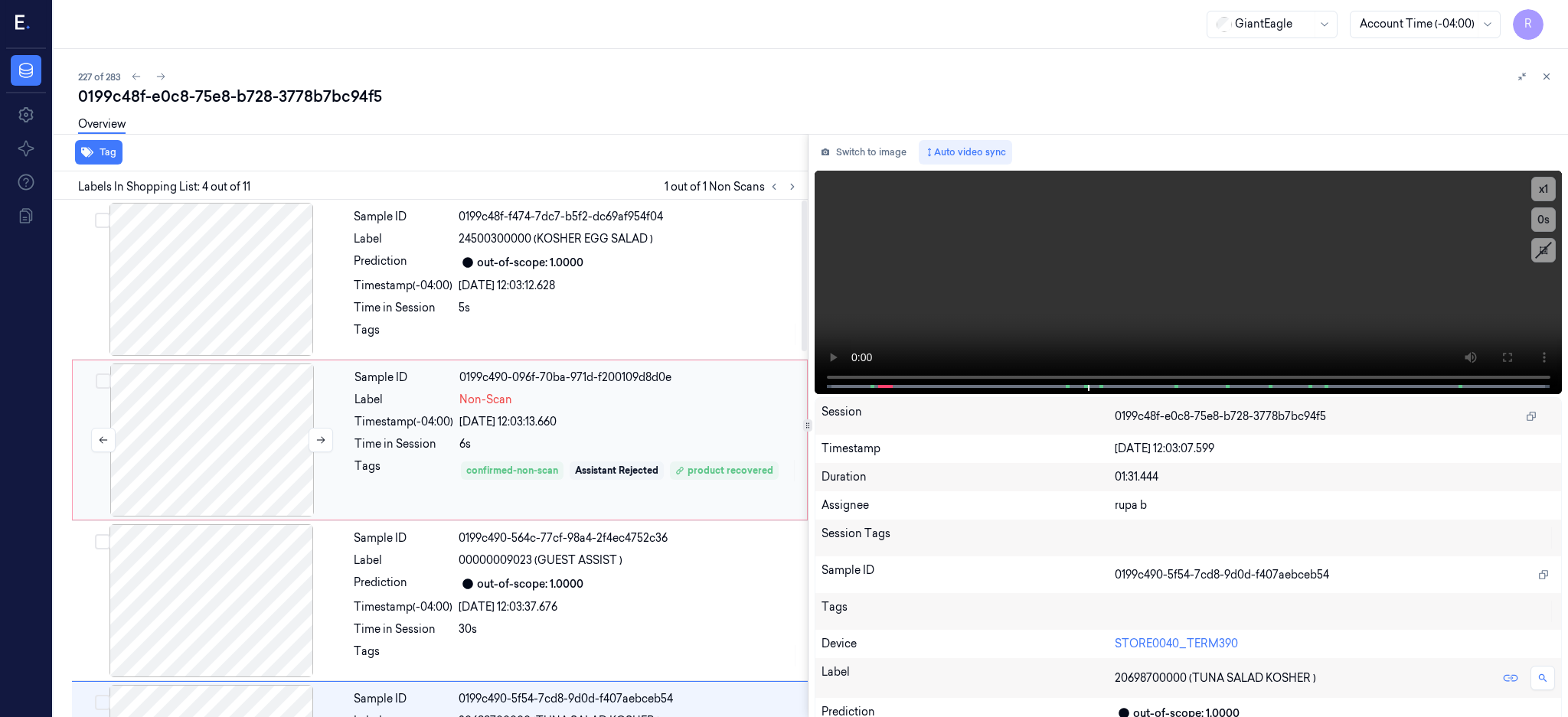
click at [182, 450] on div at bounding box center [212, 440] width 272 height 153
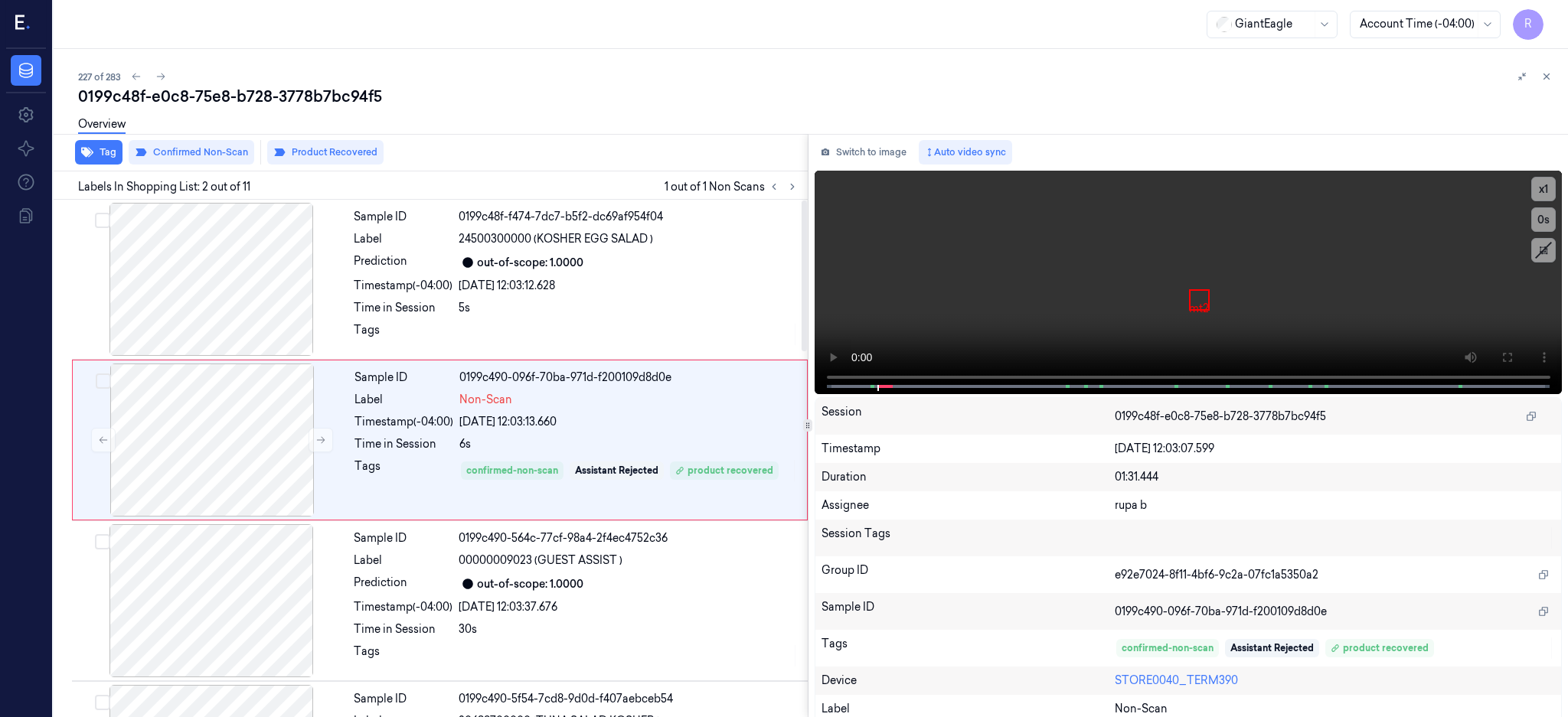
click at [298, 86] on div "0199c48f-e0c8-75e8-b728-3778b7bc94f5" at bounding box center [817, 97] width 1478 height 22
copy div "3778b7bc94f5"
